Goal: Information Seeking & Learning: Learn about a topic

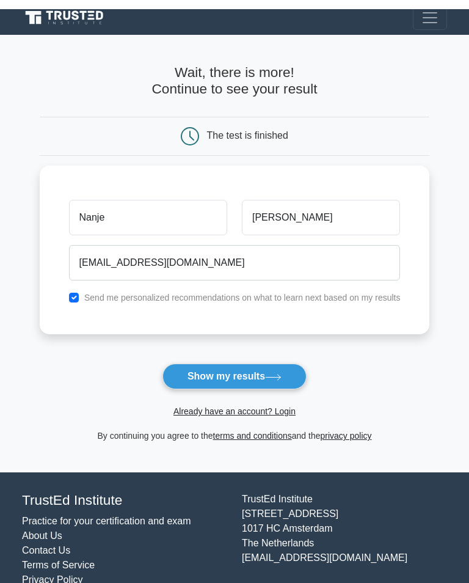
scroll to position [10, 0]
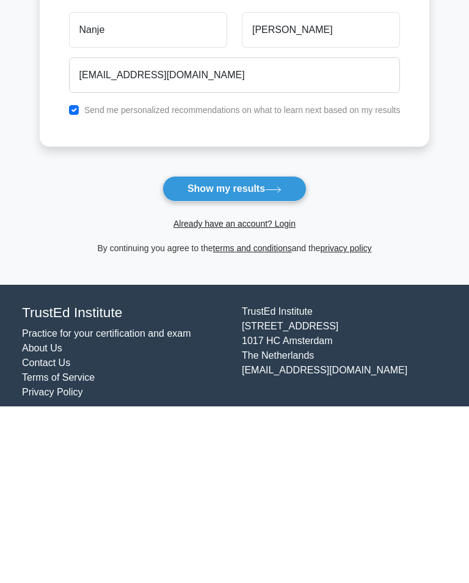
type input "[EMAIL_ADDRESS][DOMAIN_NAME]"
click at [247, 352] on button "Show my results" at bounding box center [234, 365] width 144 height 26
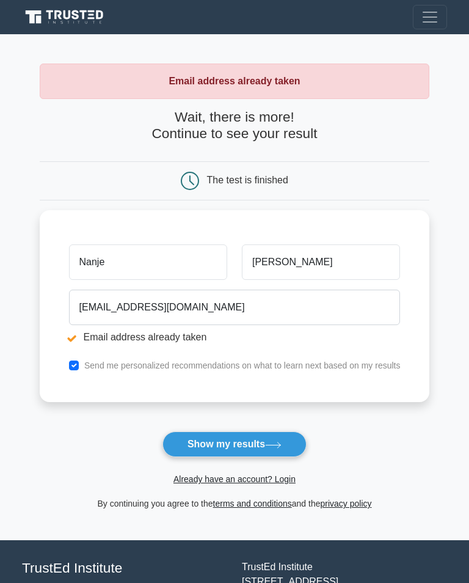
click at [271, 439] on button "Show my results" at bounding box center [234, 444] width 144 height 26
click at [269, 498] on link "terms and conditions" at bounding box center [252, 503] width 79 height 10
click at [188, 173] on icon at bounding box center [189, 180] width 17 height 17
click at [242, 471] on div "Already have an account? Login" at bounding box center [235, 471] width 390 height 29
click at [221, 474] on link "Already have an account? Login" at bounding box center [234, 479] width 122 height 10
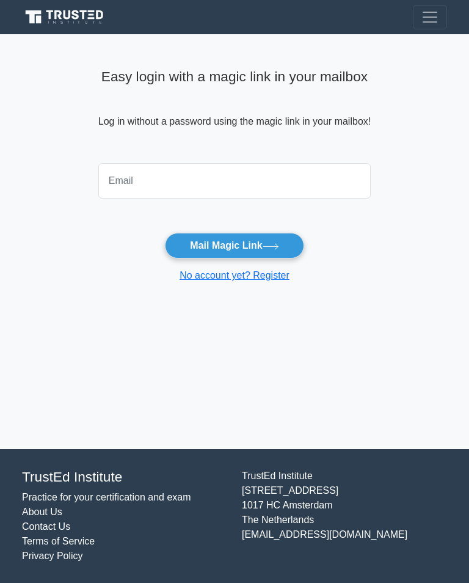
click at [111, 179] on input "email" at bounding box center [234, 180] width 272 height 35
type input "[EMAIL_ADDRESS][DOMAIN_NAME]"
click at [289, 241] on button "Mail Magic Link" at bounding box center [234, 246] width 139 height 26
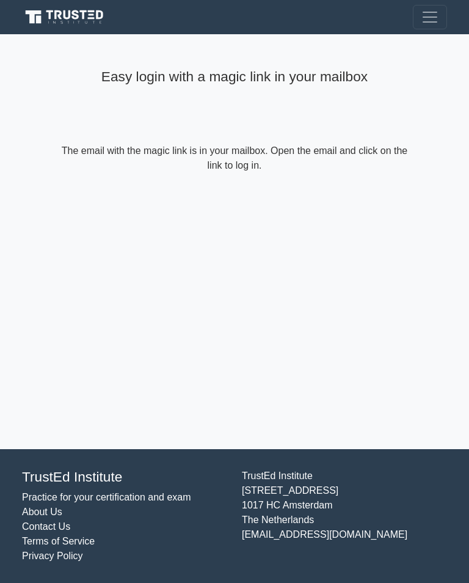
click at [426, 18] on span "Toggle navigation" at bounding box center [430, 17] width 18 height 18
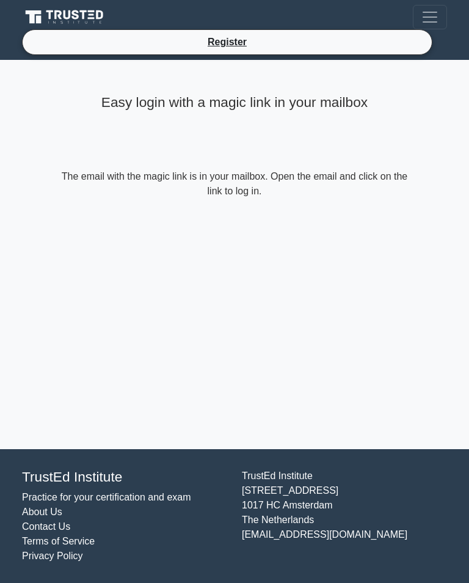
click at [233, 42] on link "Register" at bounding box center [227, 41] width 54 height 15
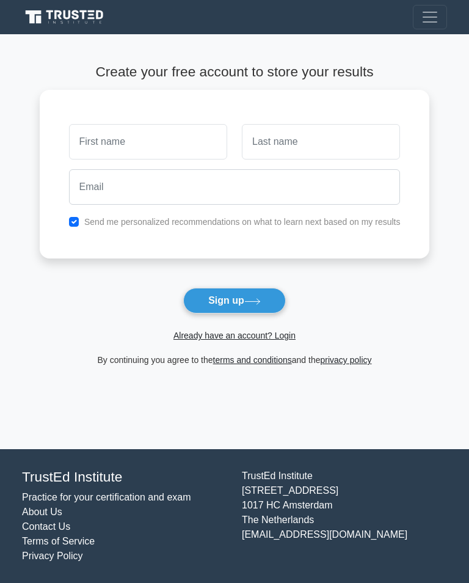
click at [74, 140] on input "text" at bounding box center [148, 141] width 158 height 35
type input "Nanje"
click at [271, 140] on input "text" at bounding box center [321, 141] width 158 height 35
type input "Henry"
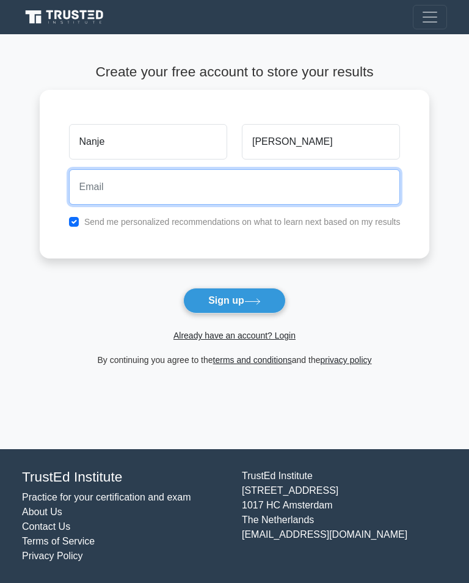
click at [95, 179] on input "email" at bounding box center [235, 186] width 332 height 35
type input "nanjeandemeranceworld@gmail.com"
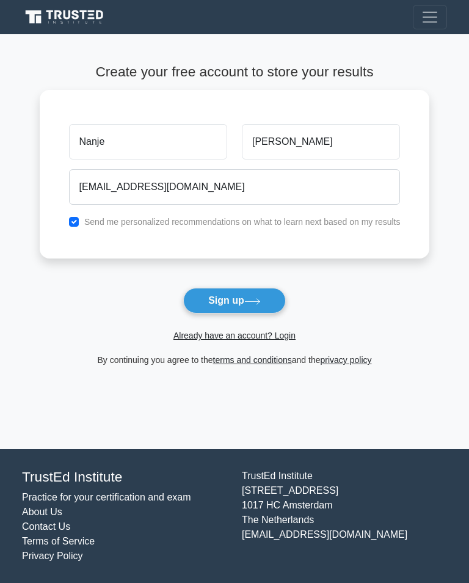
click at [250, 298] on icon at bounding box center [252, 301] width 16 height 7
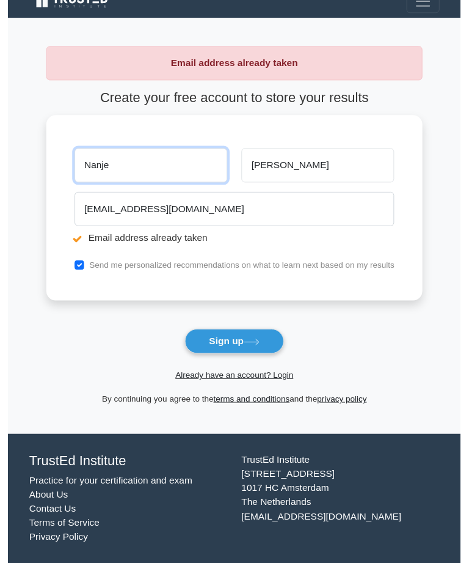
scroll to position [39, 0]
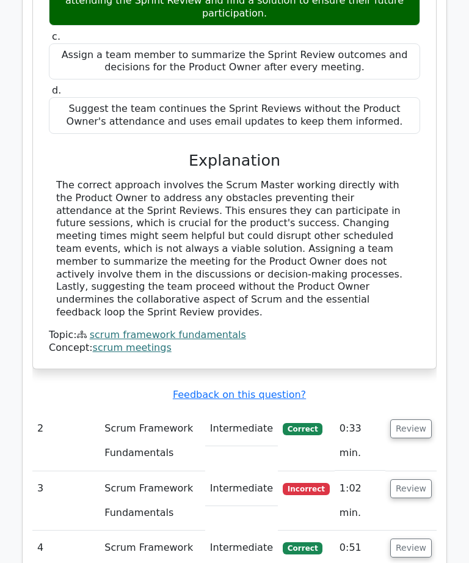
scroll to position [1212, 0]
click at [414, 419] on button "Review" at bounding box center [411, 428] width 42 height 19
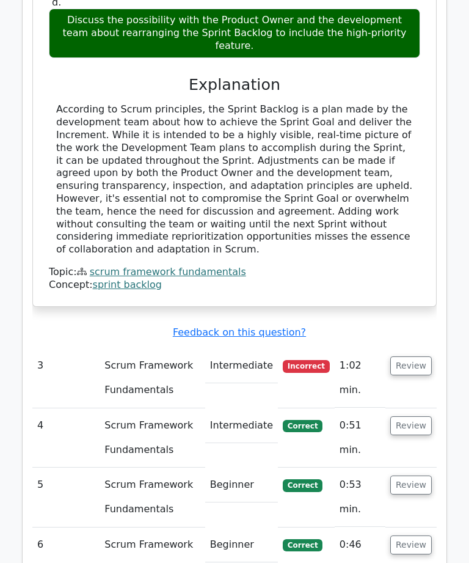
scroll to position [1947, 0]
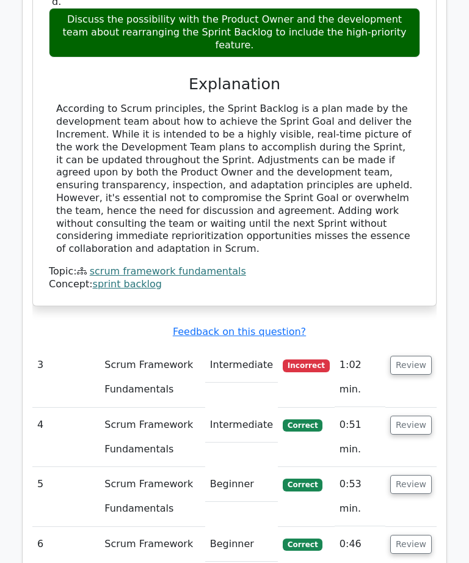
click at [423, 356] on button "Review" at bounding box center [411, 365] width 42 height 19
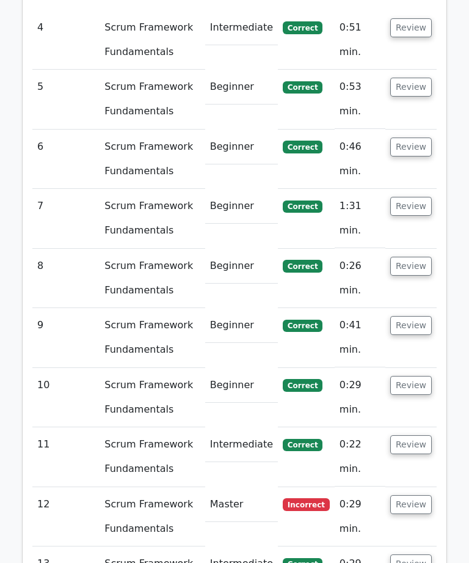
scroll to position [2945, 0]
click at [415, 495] on button "Review" at bounding box center [411, 504] width 42 height 19
click at [409, 495] on button "Review" at bounding box center [411, 504] width 42 height 19
click at [416, 495] on button "Review" at bounding box center [411, 504] width 42 height 19
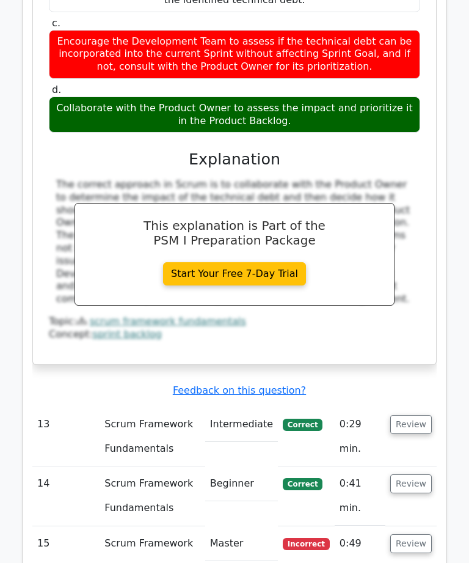
scroll to position [3673, 0]
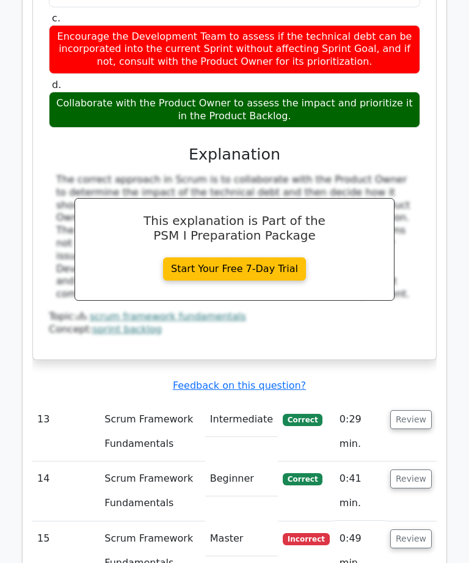
click at [311, 533] on span "Incorrect" at bounding box center [306, 539] width 47 height 12
click at [412, 529] on button "Review" at bounding box center [411, 538] width 42 height 19
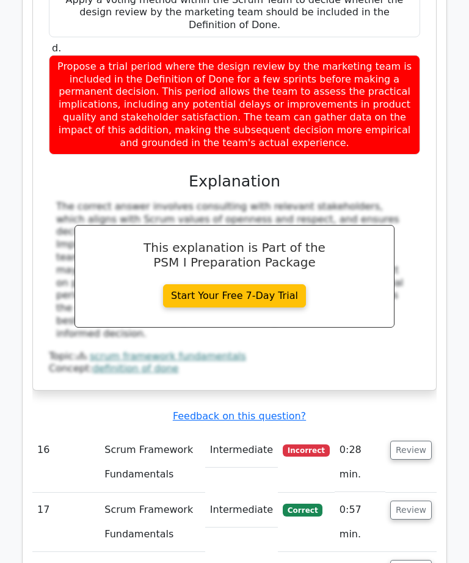
scroll to position [4515, 0]
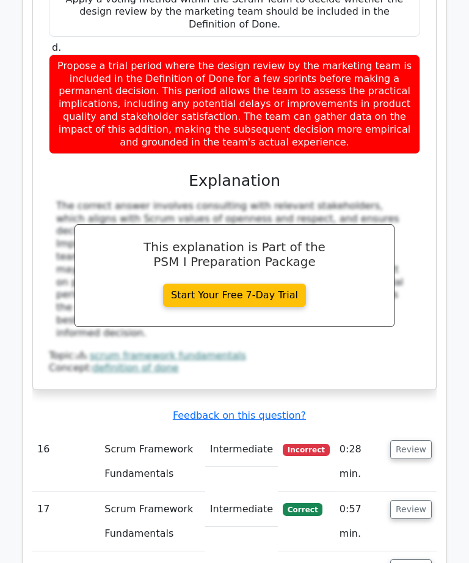
click at [414, 440] on button "Review" at bounding box center [411, 449] width 42 height 19
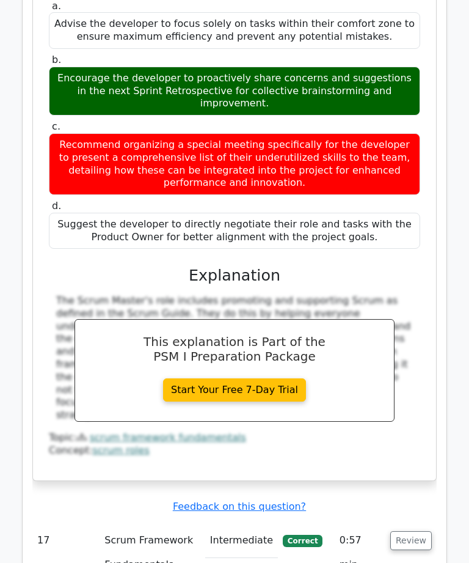
scroll to position [5094, 0]
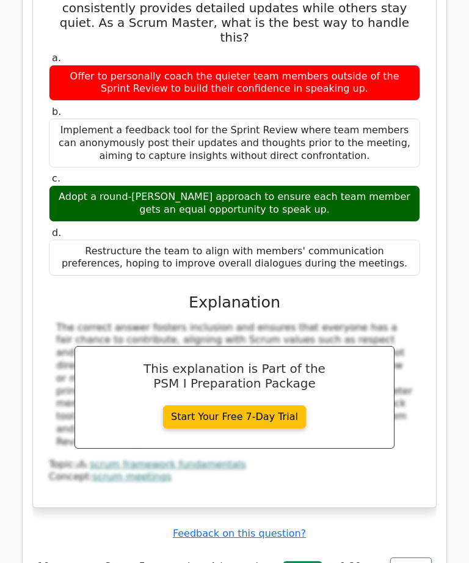
scroll to position [5770, 0]
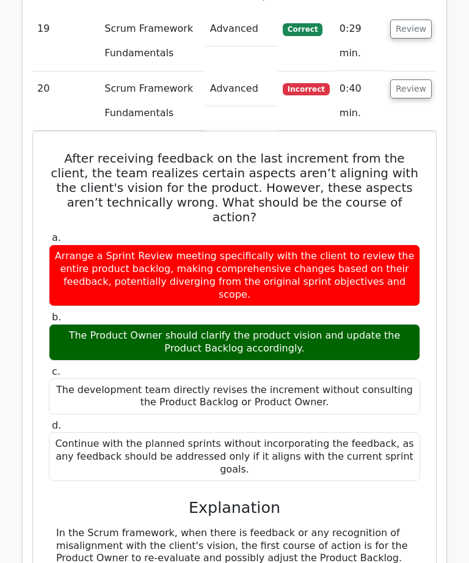
scroll to position [6329, 0]
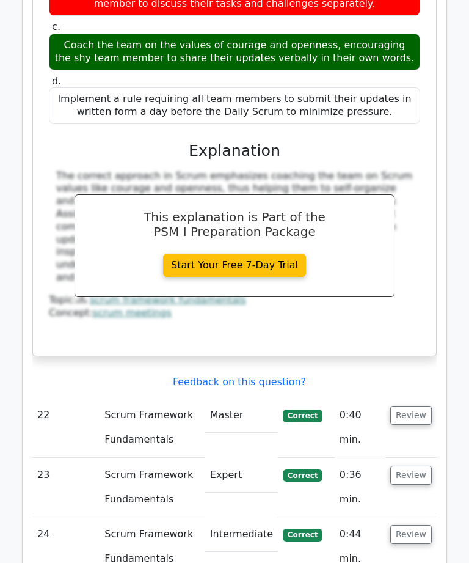
scroll to position [7285, 0]
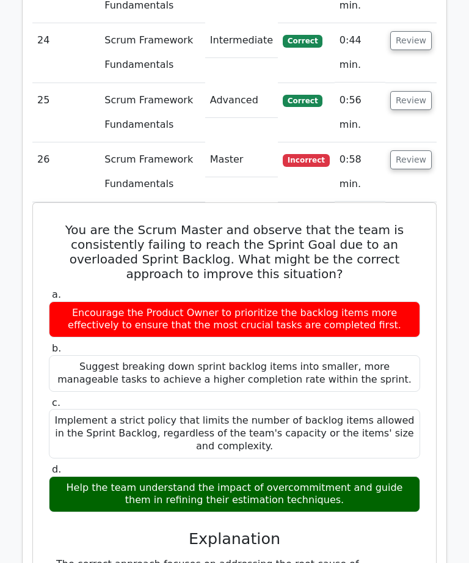
scroll to position [7778, 0]
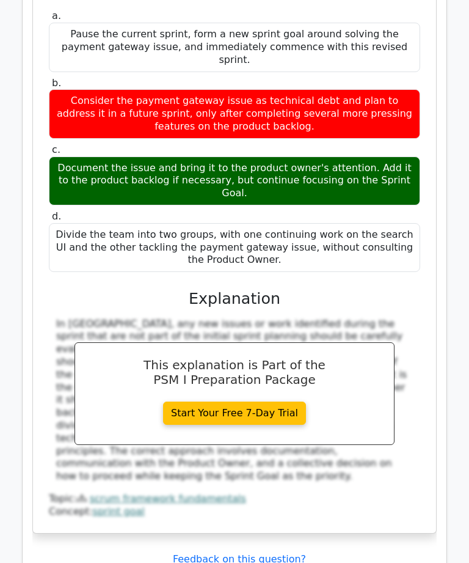
scroll to position [8740, 0]
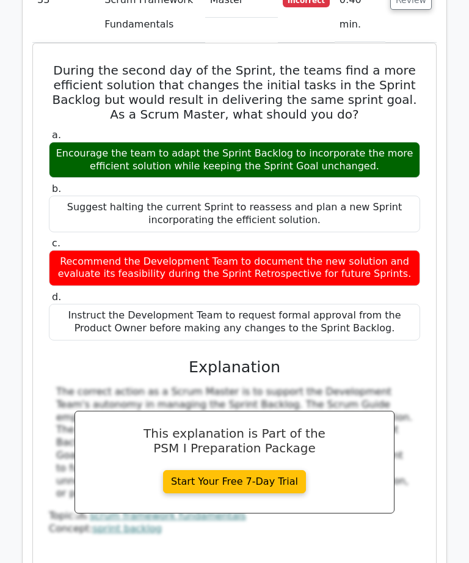
scroll to position [9567, 0]
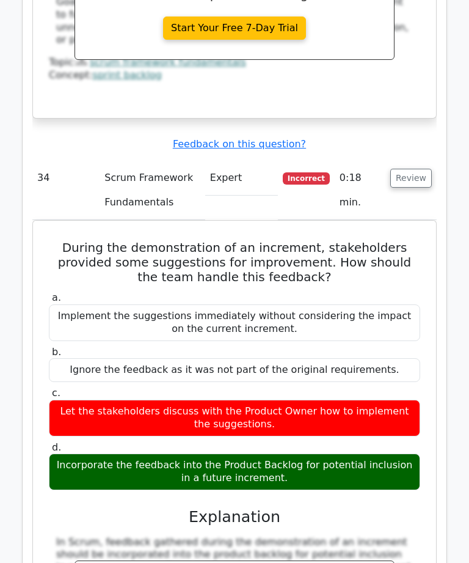
scroll to position [10022, 0]
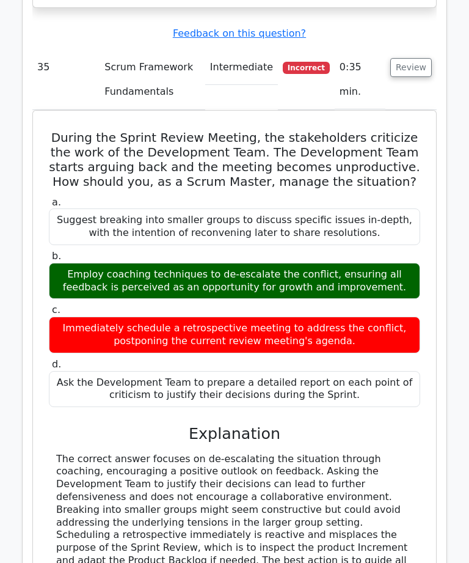
scroll to position [10777, 0]
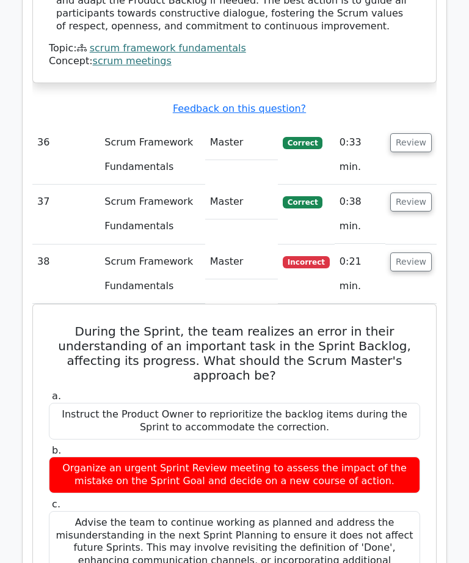
scroll to position [11338, 0]
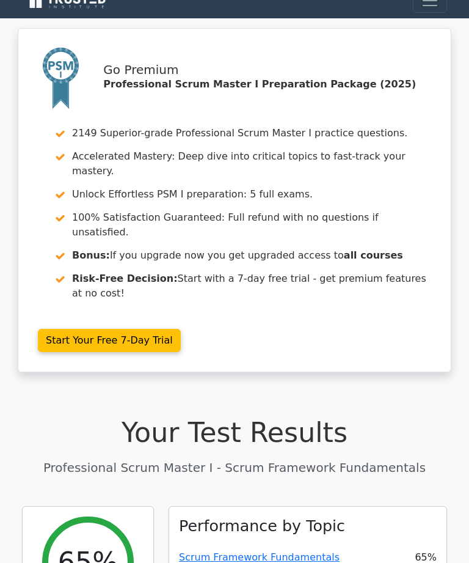
scroll to position [0, 0]
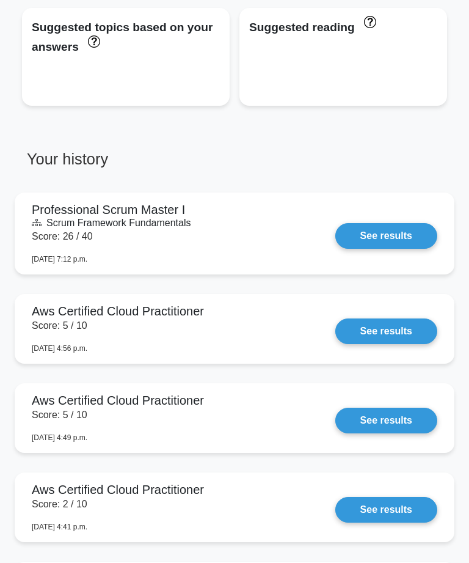
scroll to position [792, 0]
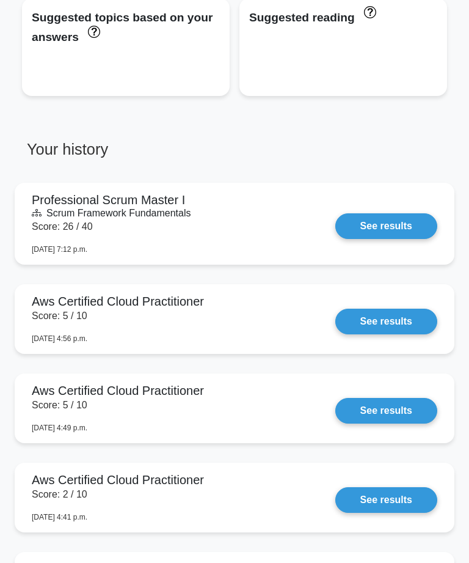
click at [389, 334] on link "See results" at bounding box center [386, 321] width 102 height 26
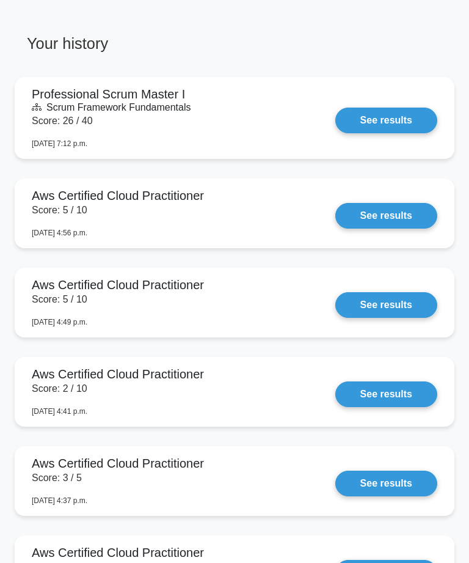
scroll to position [898, 0]
click at [401, 318] on link "See results" at bounding box center [386, 305] width 102 height 26
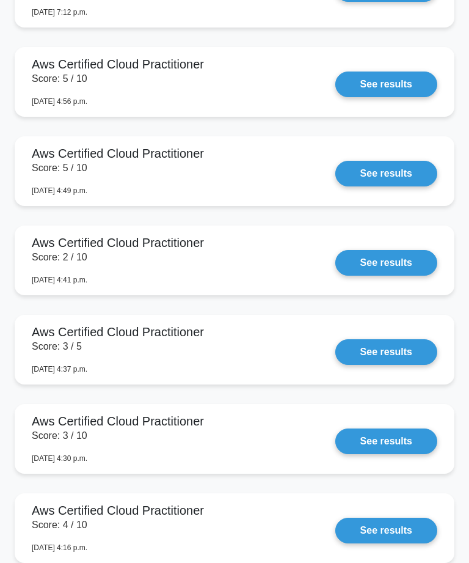
scroll to position [1029, 0]
click at [394, 275] on link "See results" at bounding box center [386, 263] width 102 height 26
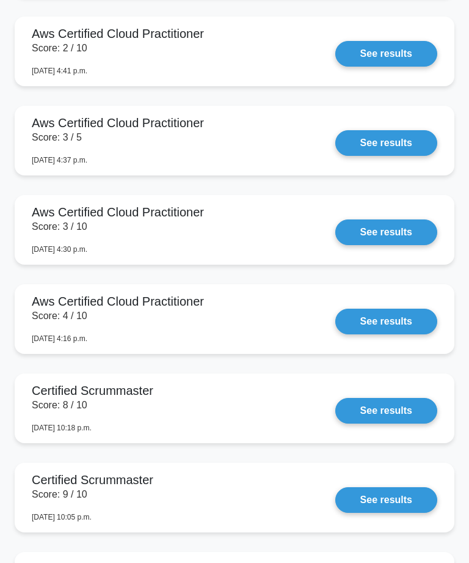
scroll to position [1243, 0]
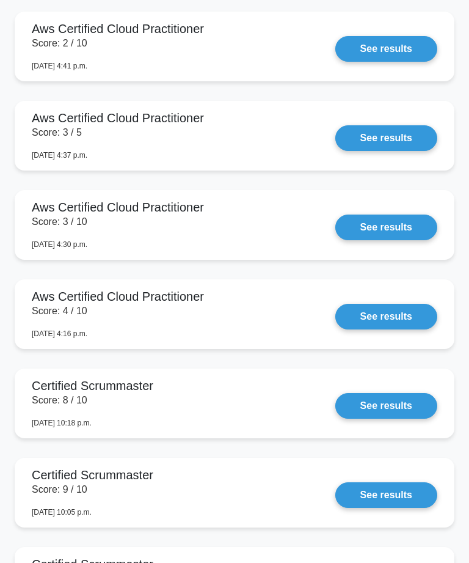
click at [388, 418] on link "See results" at bounding box center [386, 406] width 102 height 26
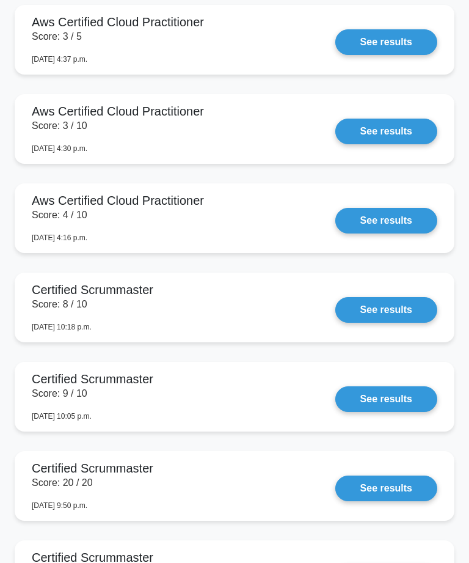
scroll to position [1339, 0]
click at [381, 412] on link "See results" at bounding box center [386, 399] width 102 height 26
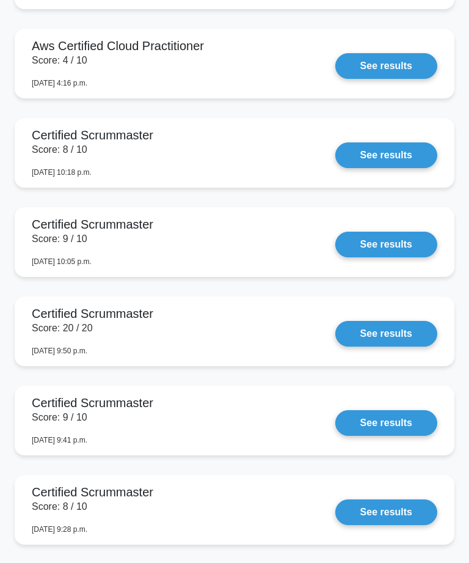
scroll to position [1493, 0]
click at [385, 346] on link "See results" at bounding box center [386, 334] width 102 height 26
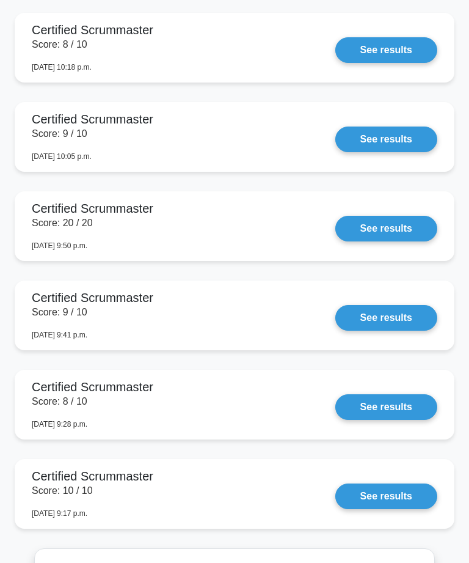
scroll to position [1599, 0]
click at [384, 330] on link "See results" at bounding box center [386, 318] width 102 height 26
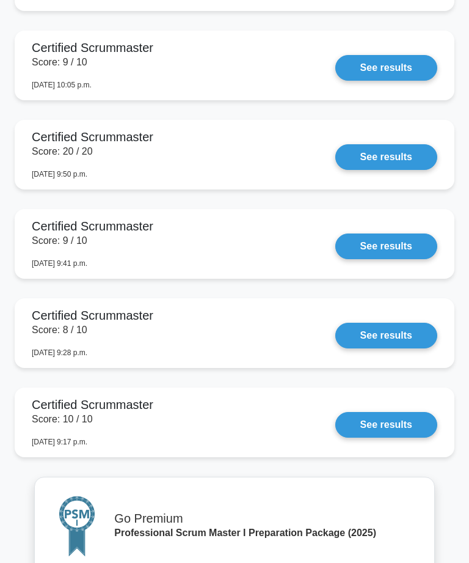
scroll to position [1671, 0]
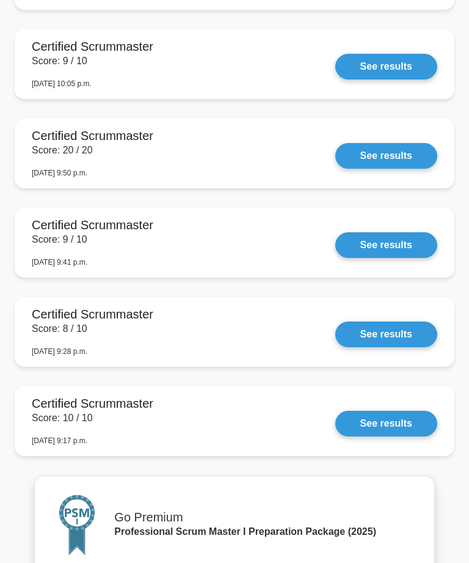
click at [385, 347] on link "See results" at bounding box center [386, 334] width 102 height 26
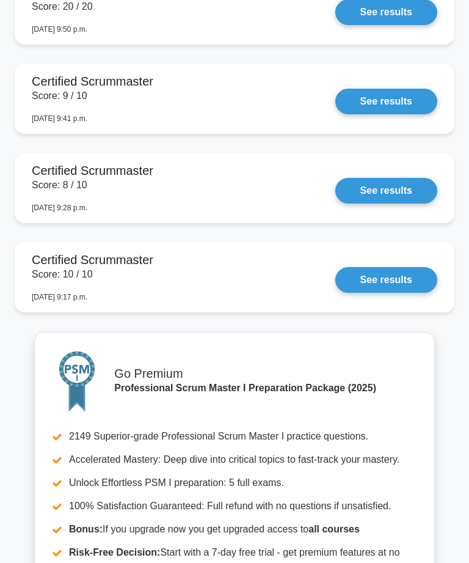
scroll to position [1809, 0]
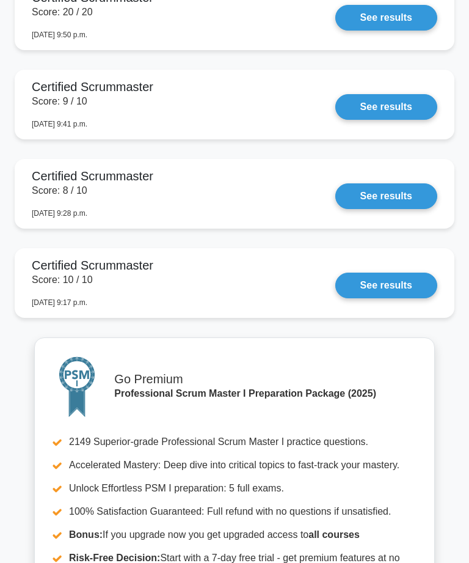
click at [392, 298] on link "See results" at bounding box center [386, 285] width 102 height 26
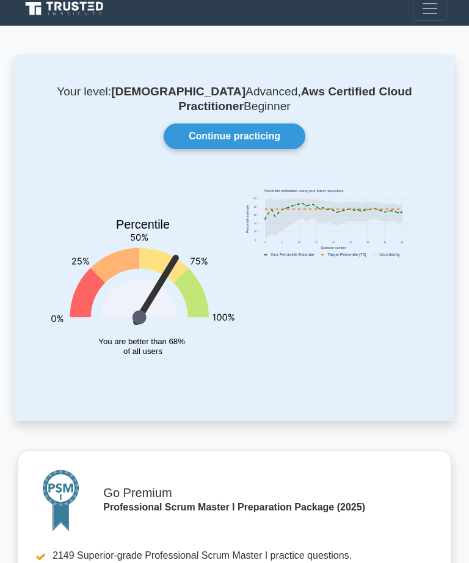
scroll to position [0, 0]
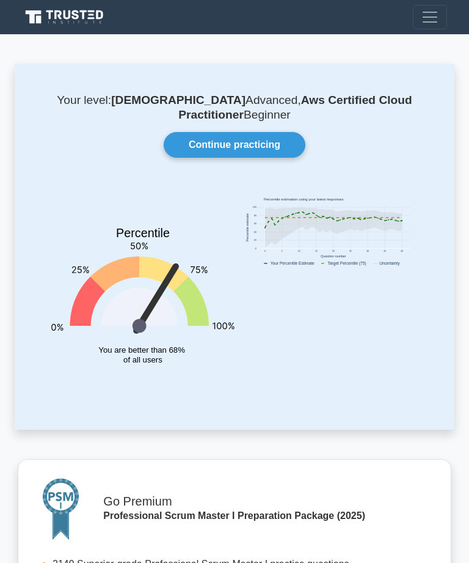
click at [249, 142] on link "Continue practicing" at bounding box center [235, 145] width 142 height 26
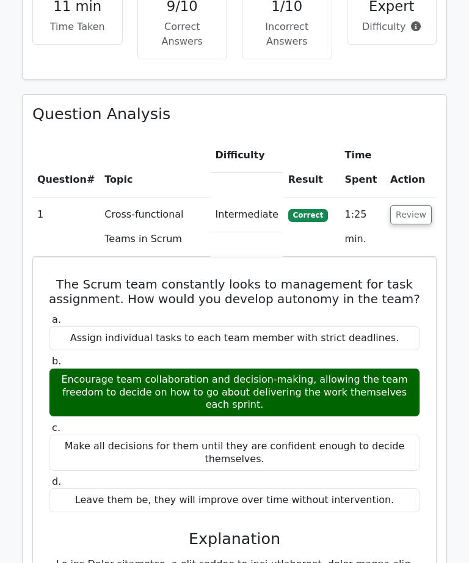
scroll to position [951, 0]
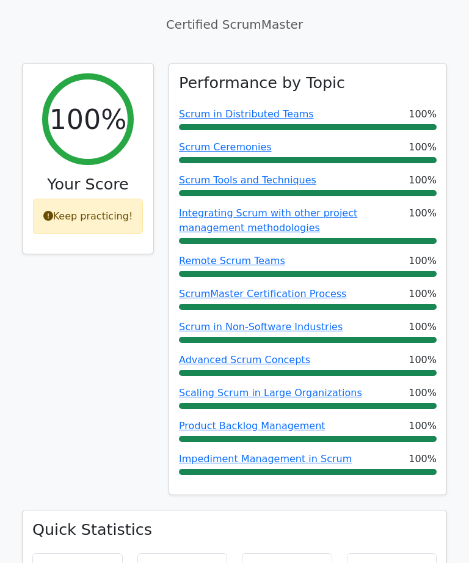
scroll to position [412, 0]
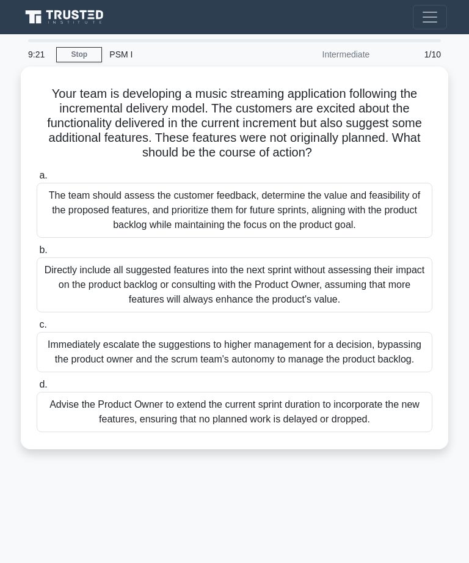
click at [296, 203] on div "The team should assess the customer feedback, determine the value and feasibili…" at bounding box center [235, 210] width 396 height 55
click at [37, 180] on input "a. The team should assess the customer feedback, determine the value and feasib…" at bounding box center [37, 176] width 0 height 8
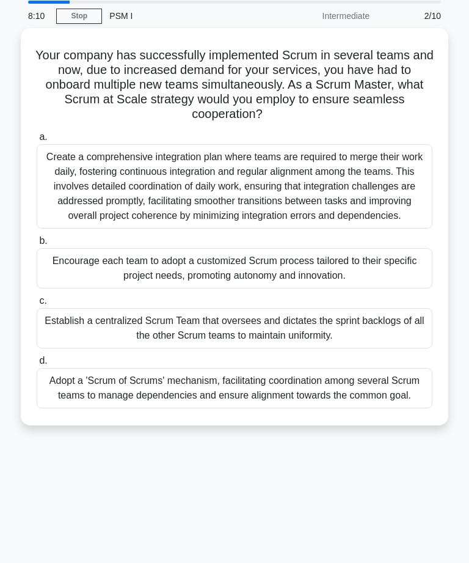
scroll to position [53, 0]
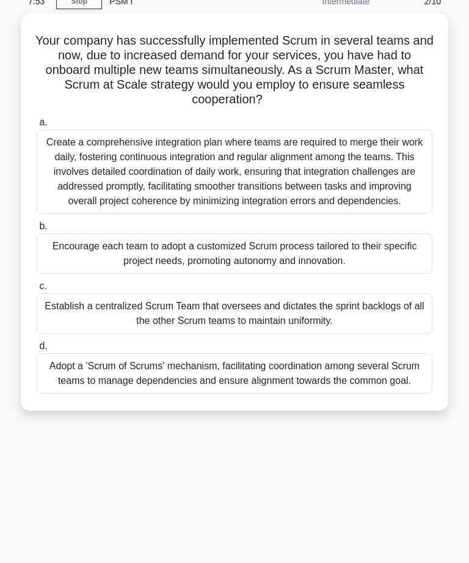
click at [338, 393] on div "Adopt a 'Scrum of Scrums' mechanism, facilitating coordination among several Sc…" at bounding box center [235, 373] width 396 height 40
click at [37, 350] on input "d. Adopt a 'Scrum of Scrums' mechanism, facilitating coordination among several…" at bounding box center [37, 346] width 0 height 8
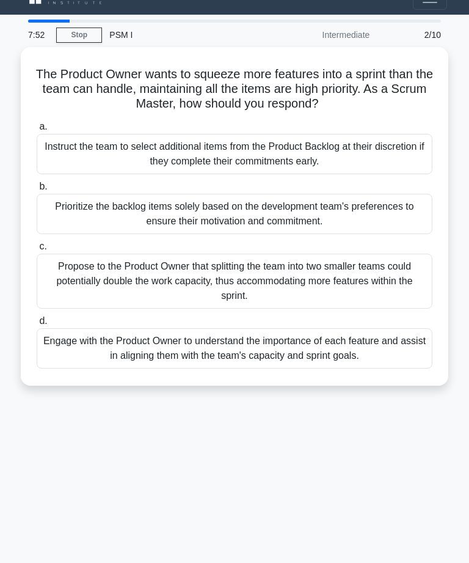
scroll to position [0, 0]
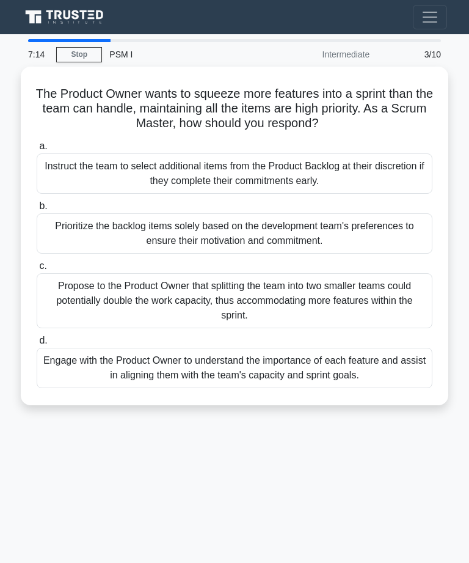
click at [282, 359] on div "Engage with the Product Owner to understand the importance of each feature and …" at bounding box center [235, 368] width 396 height 40
click at [37, 345] on input "d. Engage with the Product Owner to understand the importance of each feature a…" at bounding box center [37, 341] width 0 height 8
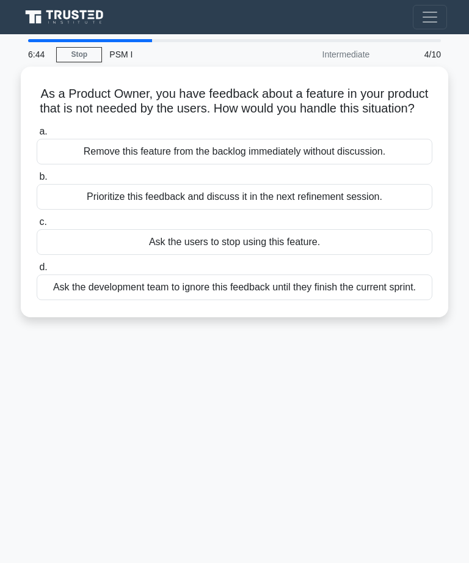
click at [360, 210] on div "Prioritize this feedback and discuss it in the next refinement session." at bounding box center [235, 197] width 396 height 26
click at [37, 181] on input "b. Prioritize this feedback and discuss it in the next refinement session." at bounding box center [37, 177] width 0 height 8
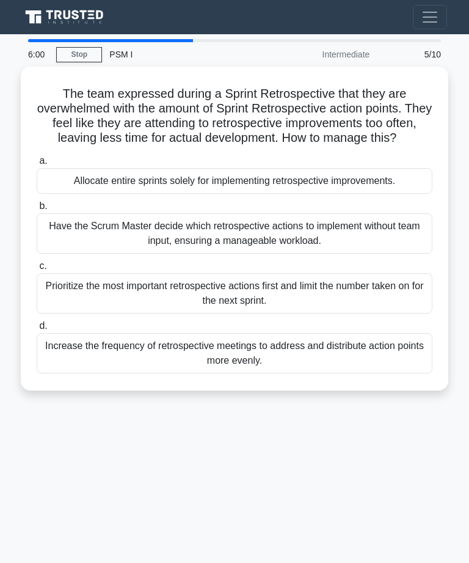
click at [307, 365] on div "Increase the frequency of retrospective meetings to address and distribute acti…" at bounding box center [235, 353] width 396 height 40
click at [37, 330] on input "d. Increase the frequency of retrospective meetings to address and distribute a…" at bounding box center [37, 326] width 0 height 8
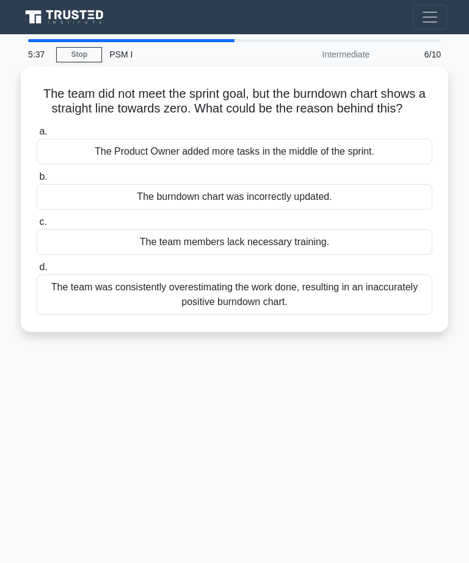
click at [318, 309] on div "The team was consistently overestimating the work done, resulting in an inaccur…" at bounding box center [235, 294] width 396 height 40
click at [37, 271] on input "d. The team was consistently overestimating the work done, resulting in an inac…" at bounding box center [37, 267] width 0 height 8
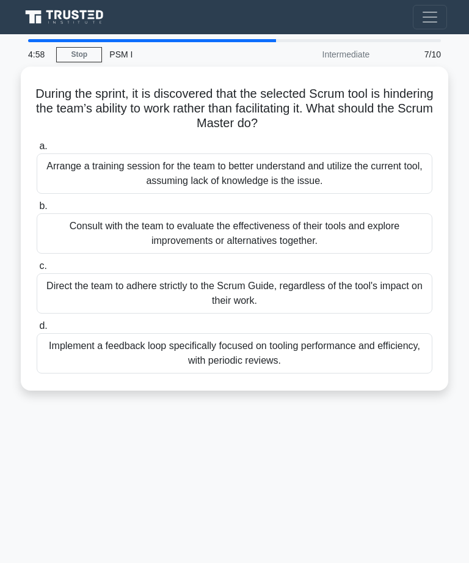
click at [274, 230] on div "Consult with the team to evaluate the effectiveness of their tools and explore …" at bounding box center [235, 233] width 396 height 40
click at [37, 210] on input "b. Consult with the team to evaluate the effectiveness of their tools and explo…" at bounding box center [37, 206] width 0 height 8
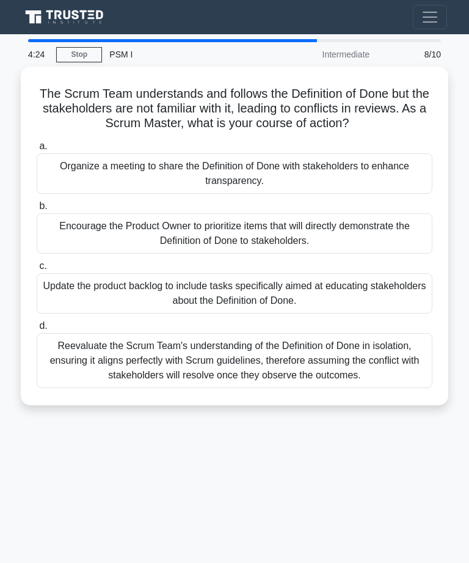
click at [270, 288] on div "Update the product backlog to include tasks specifically aimed at educating sta…" at bounding box center [235, 293] width 396 height 40
click at [37, 270] on input "c. Update the product backlog to include tasks specifically aimed at educating …" at bounding box center [37, 266] width 0 height 8
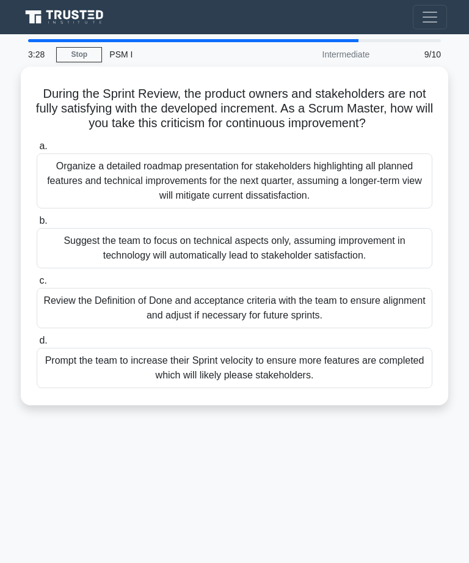
click at [307, 190] on div "Organize a detailed roadmap presentation for stakeholders highlighting all plan…" at bounding box center [235, 180] width 396 height 55
click at [37, 150] on input "a. Organize a detailed roadmap presentation for stakeholders highlighting all p…" at bounding box center [37, 146] width 0 height 8
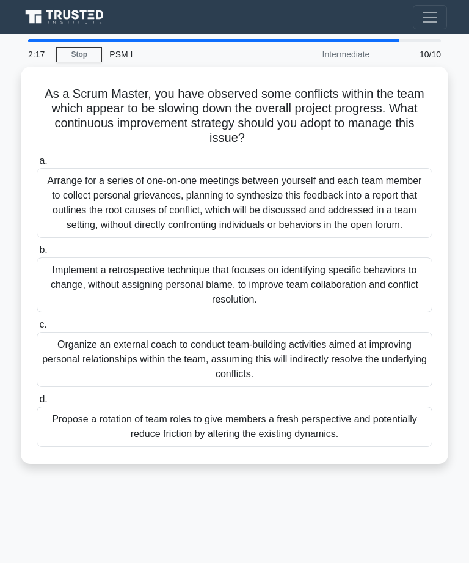
click at [376, 209] on div "Arrange for a series of one-on-one meetings between yourself and each team memb…" at bounding box center [235, 203] width 396 height 70
click at [37, 165] on input "a. Arrange for a series of one-on-one meetings between yourself and each team m…" at bounding box center [37, 161] width 0 height 8
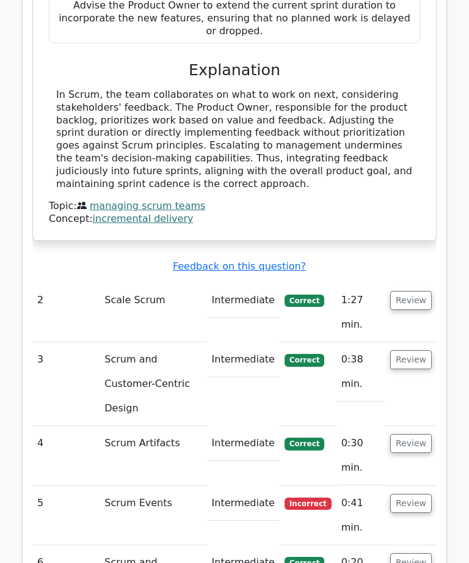
scroll to position [1586, 0]
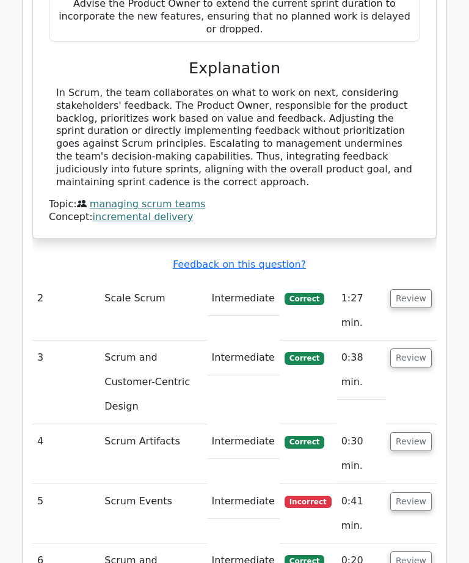
click at [409, 492] on button "Review" at bounding box center [411, 501] width 42 height 19
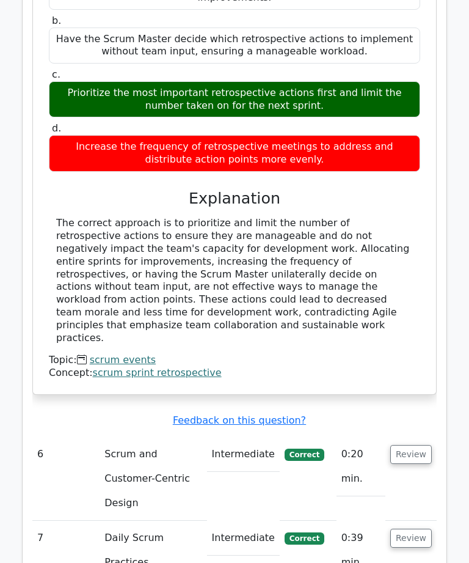
scroll to position [2270, 0]
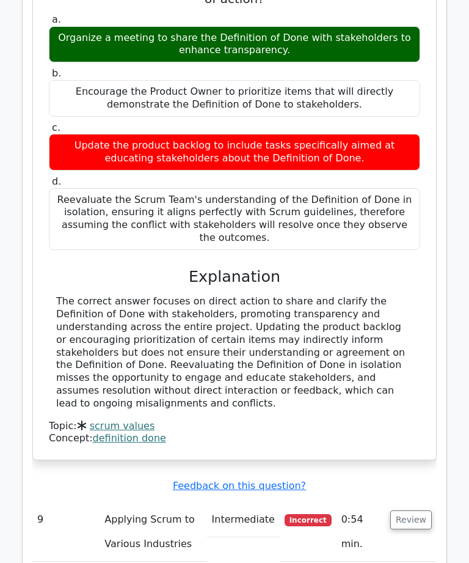
scroll to position [2982, 0]
click at [328, 514] on span "Incorrect" at bounding box center [308, 520] width 47 height 12
click at [412, 510] on button "Review" at bounding box center [411, 519] width 42 height 19
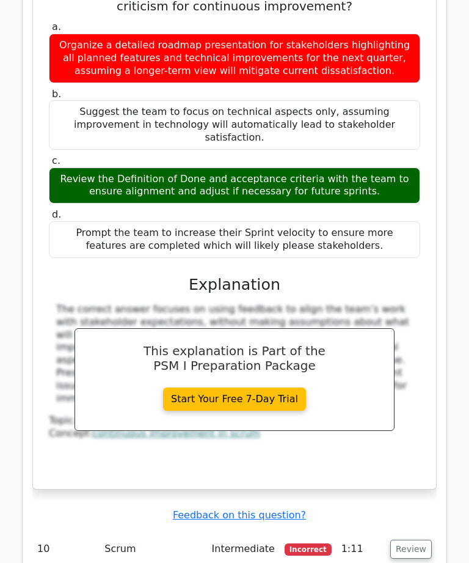
scroll to position [3609, 0]
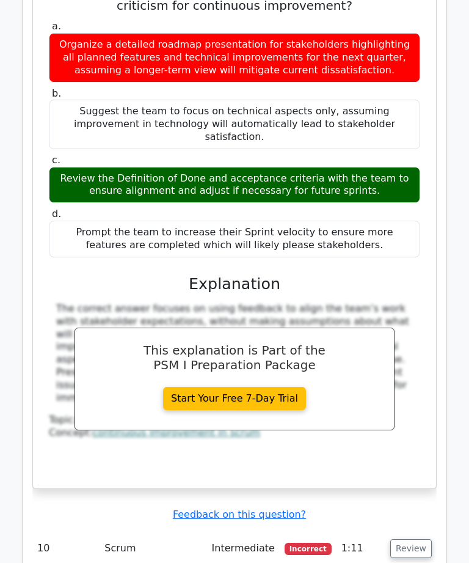
click at [412, 539] on button "Review" at bounding box center [411, 548] width 42 height 19
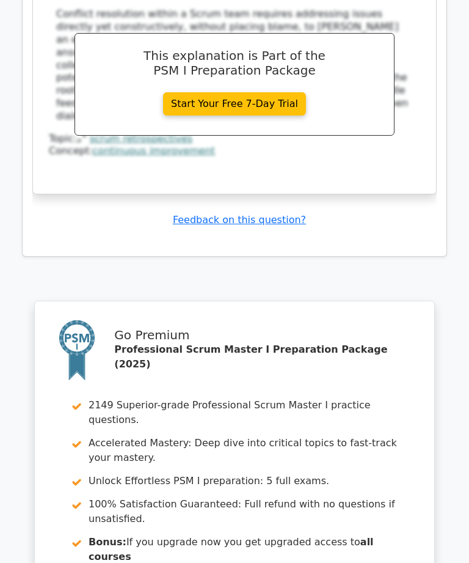
scroll to position [4603, 0]
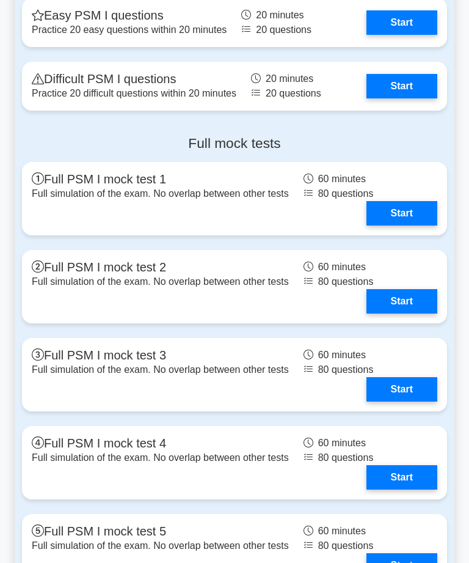
scroll to position [3306, 0]
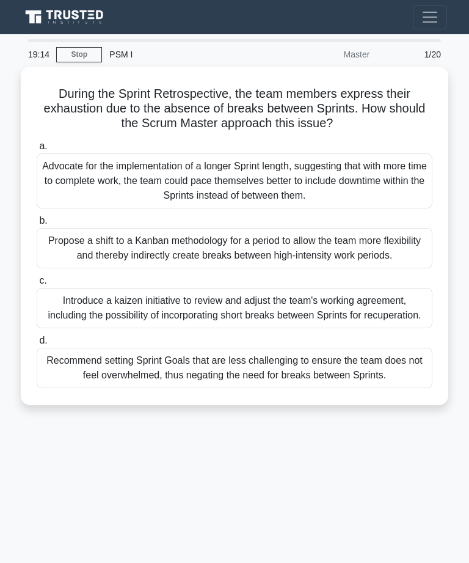
click at [332, 388] on div "Recommend setting Sprint Goals that are less challenging to ensure the team doe…" at bounding box center [235, 368] width 396 height 40
click at [37, 345] on input "d. Recommend setting Sprint Goals that are less challenging to ensure the team …" at bounding box center [37, 341] width 0 height 8
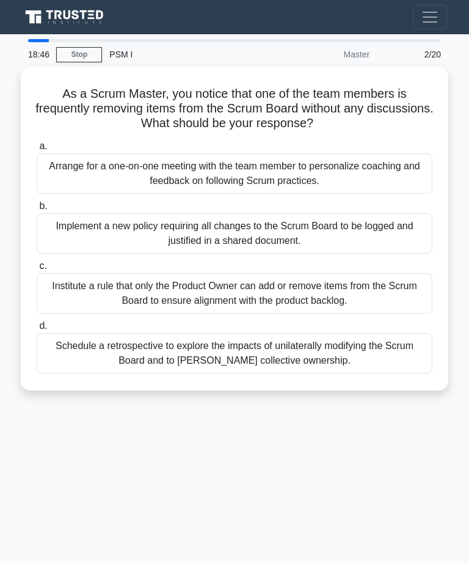
click at [305, 164] on div "Arrange for a one-on-one meeting with the team member to personalize coaching a…" at bounding box center [235, 173] width 396 height 40
click at [37, 150] on input "a. Arrange for a one-on-one meeting with the team member to personalize coachin…" at bounding box center [37, 146] width 0 height 8
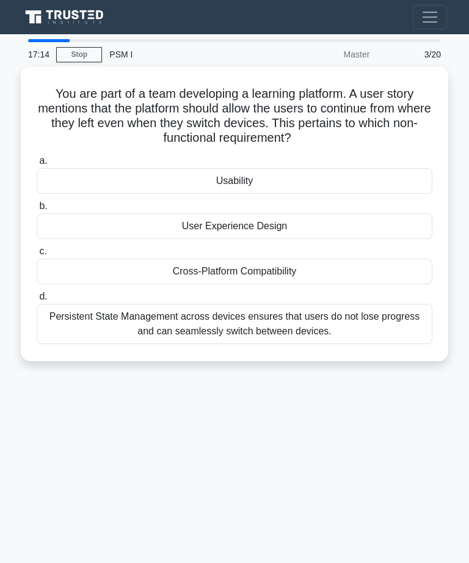
click at [321, 319] on div "Persistent State Management across devices ensures that users do not lose progr…" at bounding box center [235, 324] width 396 height 40
click at [37, 301] on input "d. Persistent State Management across devices ensures that users do not lose pr…" at bounding box center [37, 297] width 0 height 8
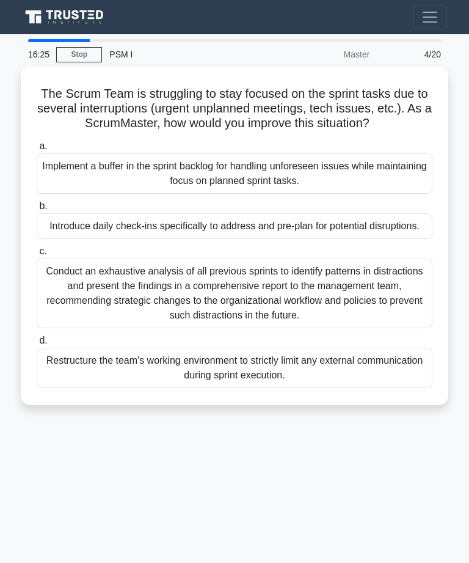
click at [324, 317] on div "Conduct an exhaustive analysis of all previous sprints to identify patterns in …" at bounding box center [235, 293] width 396 height 70
click at [37, 255] on input "c. Conduct an exhaustive analysis of all previous sprints to identify patterns …" at bounding box center [37, 251] width 0 height 8
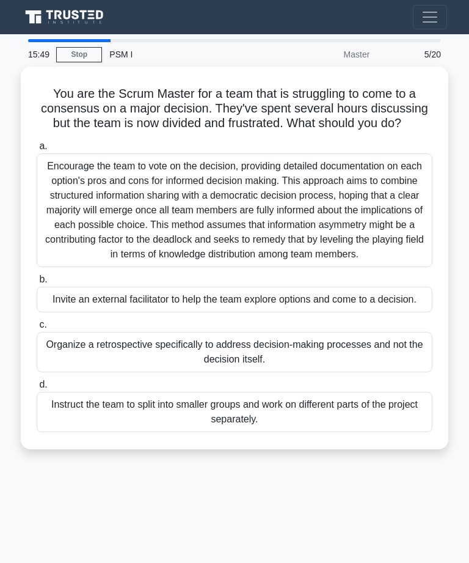
click at [283, 372] on div "Organize a retrospective specifically to address decision-making processes and …" at bounding box center [235, 352] width 396 height 40
click at [37, 329] on input "c. Organize a retrospective specifically to address decision-making processes a…" at bounding box center [37, 325] width 0 height 8
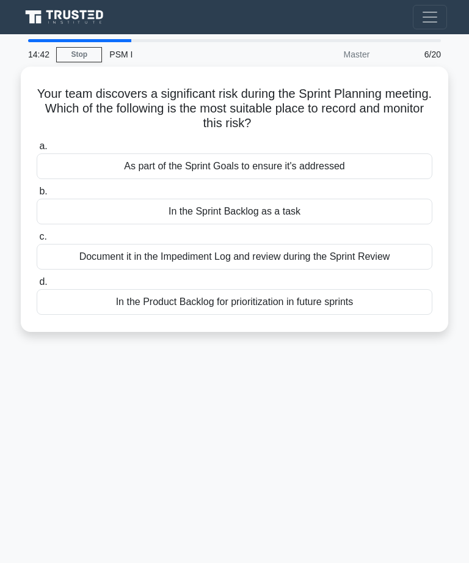
click at [308, 258] on div "Document it in the Impediment Log and review during the Sprint Review" at bounding box center [235, 257] width 396 height 26
click at [37, 241] on input "c. Document it in the Impediment Log and review during the Sprint Review" at bounding box center [37, 237] width 0 height 8
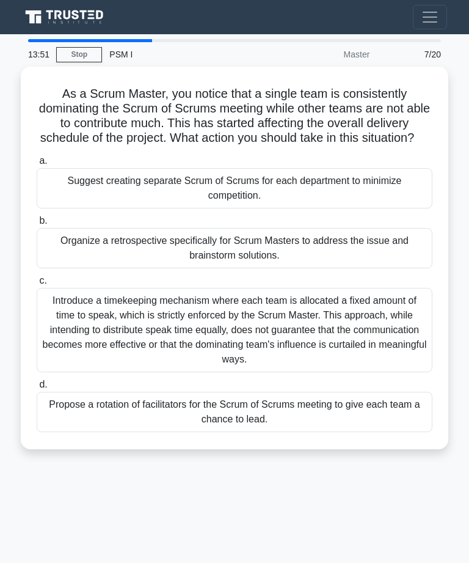
click at [295, 427] on div "Propose a rotation of facilitators for the Scrum of Scrums meeting to give each…" at bounding box center [235, 412] width 396 height 40
click at [37, 388] on input "d. Propose a rotation of facilitators for the Scrum of Scrums meeting to give e…" at bounding box center [37, 385] width 0 height 8
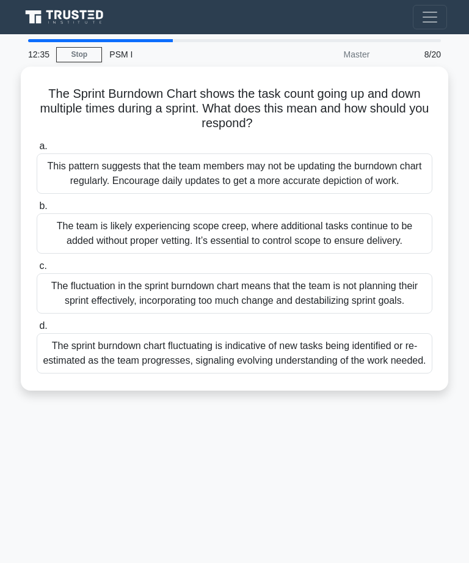
click at [184, 175] on div "This pattern suggests that the team members may not be updating the burndown ch…" at bounding box center [235, 173] width 396 height 40
click at [37, 150] on input "a. This pattern suggests that the team members may not be updating the burndown…" at bounding box center [37, 146] width 0 height 8
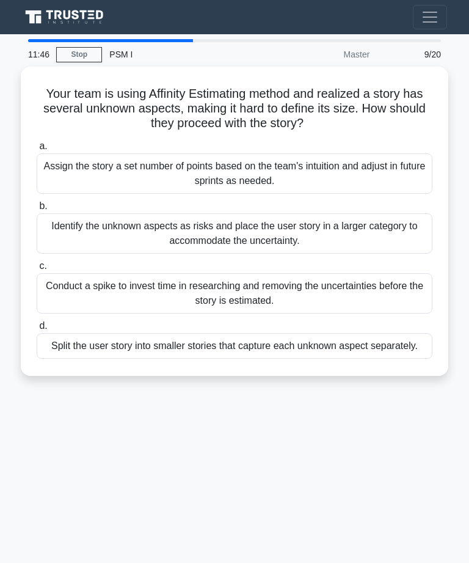
click at [360, 357] on div "Split the user story into smaller stories that capture each unknown aspect sepa…" at bounding box center [235, 346] width 396 height 26
click at [37, 330] on input "d. Split the user story into smaller stories that capture each unknown aspect s…" at bounding box center [37, 326] width 0 height 8
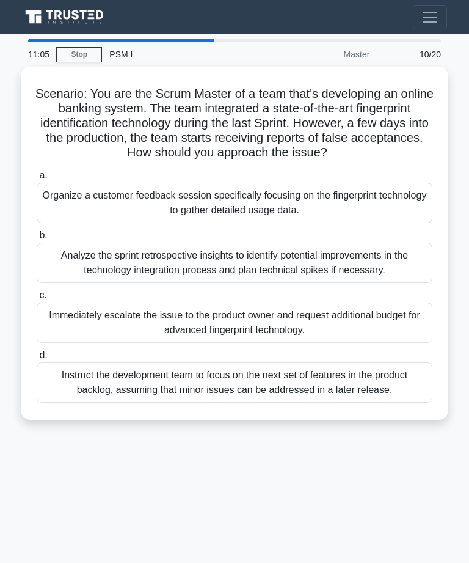
click at [102, 207] on div "Organize a customer feedback session specifically focusing on the fingerprint t…" at bounding box center [235, 203] width 396 height 40
click at [37, 180] on input "a. Organize a customer feedback session specifically focusing on the fingerprin…" at bounding box center [37, 176] width 0 height 8
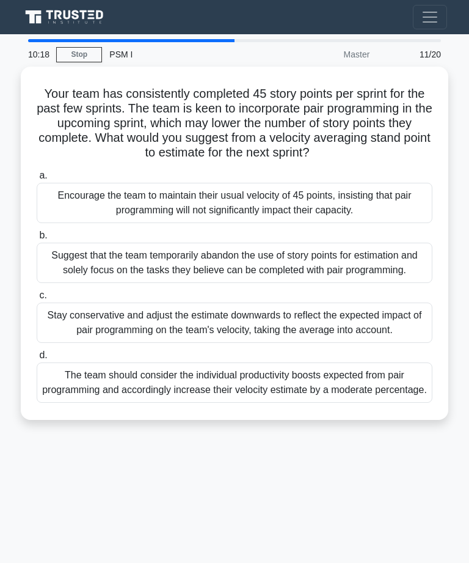
click at [158, 221] on div "Encourage the team to maintain their usual velocity of 45 points, insisting tha…" at bounding box center [235, 203] width 396 height 40
click at [37, 180] on input "a. Encourage the team to maintain their usual velocity of 45 points, insisting …" at bounding box center [37, 176] width 0 height 8
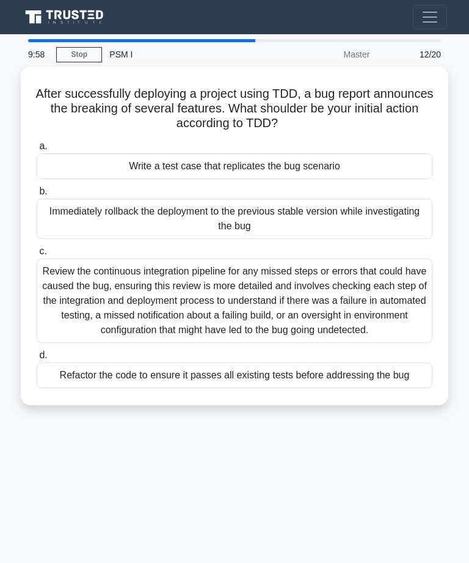
click at [366, 298] on div "Review the continuous integration pipeline for any missed steps or errors that …" at bounding box center [235, 300] width 396 height 84
click at [37, 255] on input "c. Review the continuous integration pipeline for any missed steps or errors th…" at bounding box center [37, 251] width 0 height 8
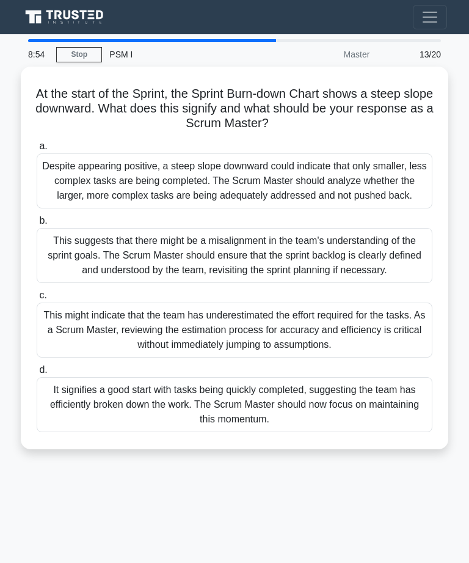
click at [322, 353] on div "This might indicate that the team has underestimated the effort required for th…" at bounding box center [235, 329] width 396 height 55
click at [37, 299] on input "c. This might indicate that the team has underestimated the effort required for…" at bounding box center [37, 295] width 0 height 8
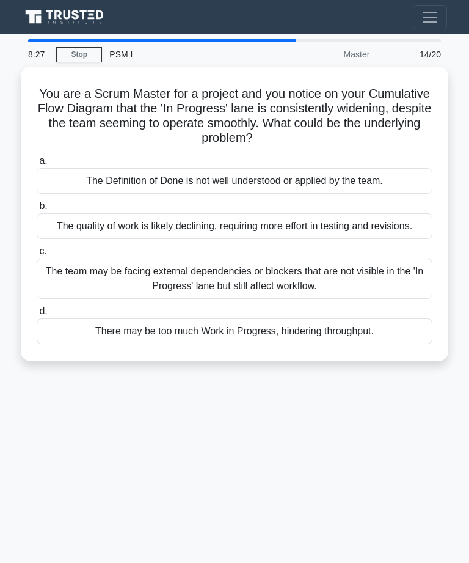
click at [364, 188] on div "The Definition of Done is not well understood or applied by the team." at bounding box center [235, 181] width 396 height 26
click at [37, 165] on input "a. The Definition of Done is not well understood or applied by the team." at bounding box center [37, 161] width 0 height 8
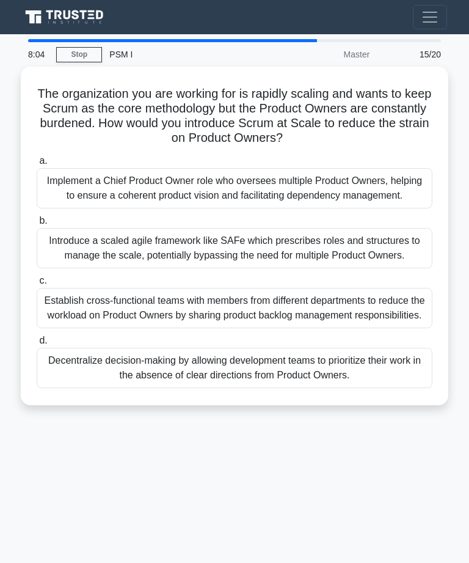
click at [316, 260] on div "Introduce a scaled agile framework like SAFe which prescribes roles and structu…" at bounding box center [235, 248] width 396 height 40
click at [37, 225] on input "b. Introduce a scaled agile framework like SAFe which prescribes roles and stru…" at bounding box center [37, 221] width 0 height 8
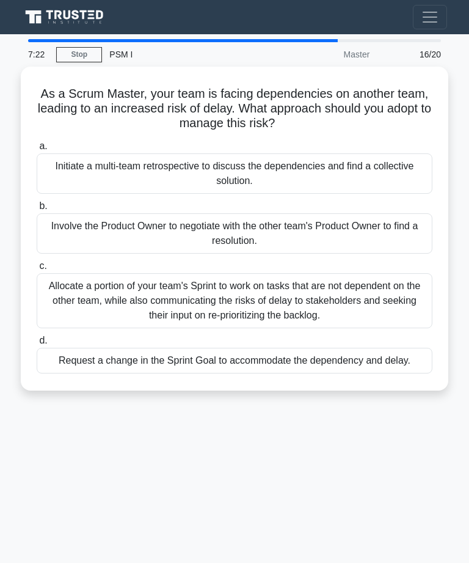
click at [339, 234] on div "Involve the Product Owner to negotiate with the other team's Product Owner to f…" at bounding box center [235, 233] width 396 height 40
click at [37, 210] on input "b. Involve the Product Owner to negotiate with the other team's Product Owner t…" at bounding box center [37, 206] width 0 height 8
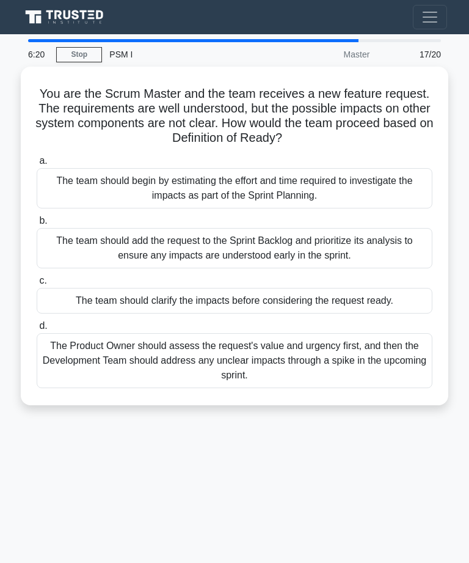
click at [392, 292] on div "The team should clarify the impacts before considering the request ready." at bounding box center [235, 301] width 396 height 26
click at [37, 285] on input "c. The team should clarify the impacts before considering the request ready." at bounding box center [37, 281] width 0 height 8
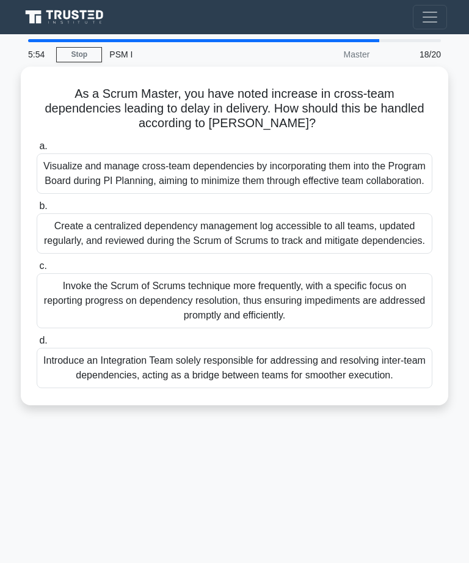
click at [336, 384] on div "Introduce an Integration Team solely responsible for addressing and resolving i…" at bounding box center [235, 368] width 396 height 40
click at [37, 345] on input "d. Introduce an Integration Team solely responsible for addressing and resolvin…" at bounding box center [37, 341] width 0 height 8
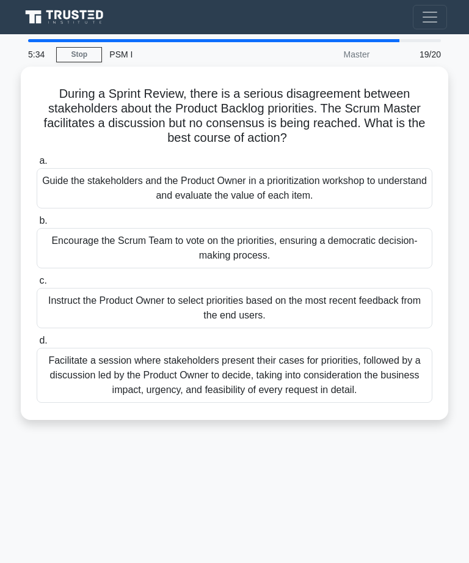
click at [314, 376] on div "Facilitate a session where stakeholders present their cases for priorities, fol…" at bounding box center [235, 375] width 396 height 55
click at [37, 345] on input "d. Facilitate a session where stakeholders present their cases for priorities, …" at bounding box center [37, 341] width 0 height 8
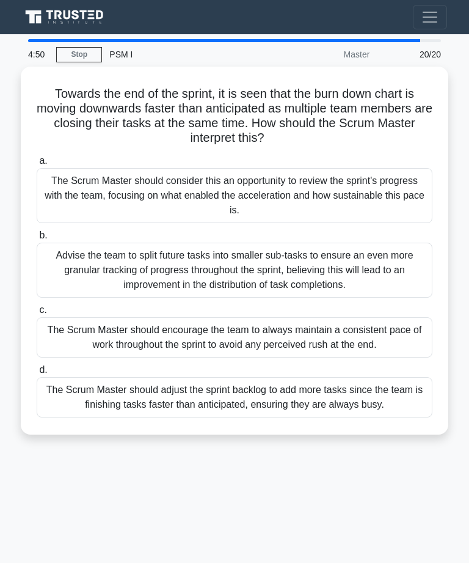
click at [302, 340] on div "The Scrum Master should encourage the team to always maintain a consistent pace…" at bounding box center [235, 337] width 396 height 40
click at [37, 314] on input "c. The Scrum Master should encourage the team to always maintain a consistent p…" at bounding box center [37, 310] width 0 height 8
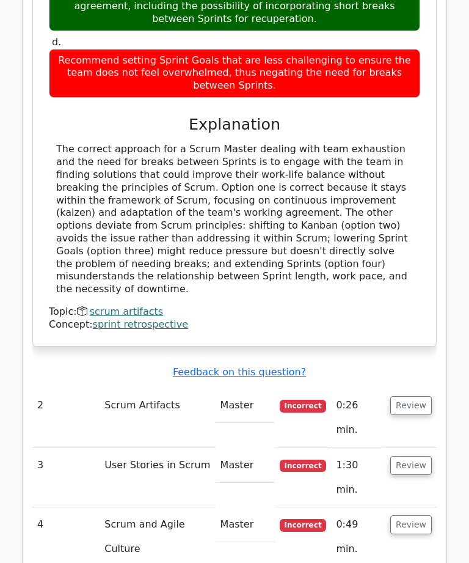
scroll to position [1592, 0]
click at [417, 396] on button "Review" at bounding box center [411, 405] width 42 height 19
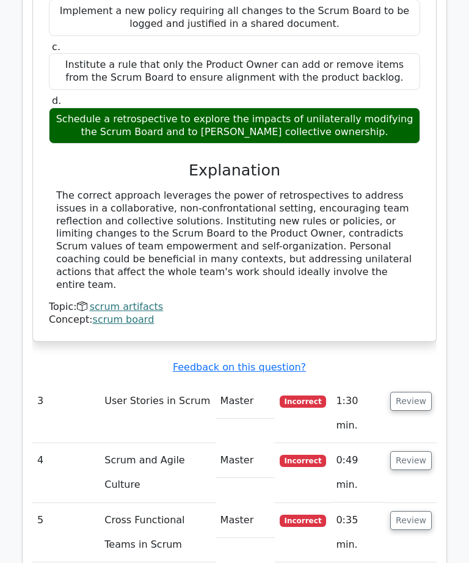
scroll to position [2190, 0]
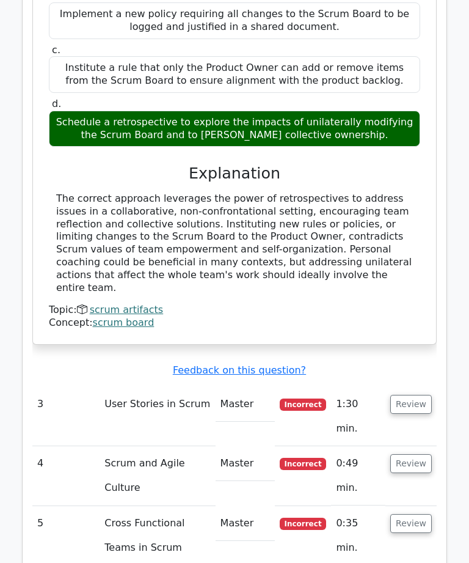
click at [419, 395] on button "Review" at bounding box center [411, 404] width 42 height 19
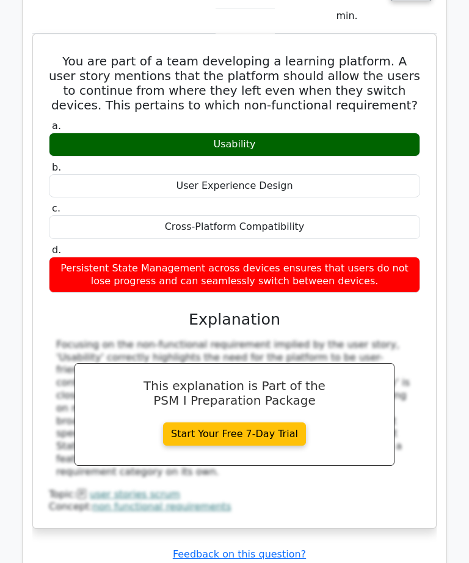
scroll to position [2621, 0]
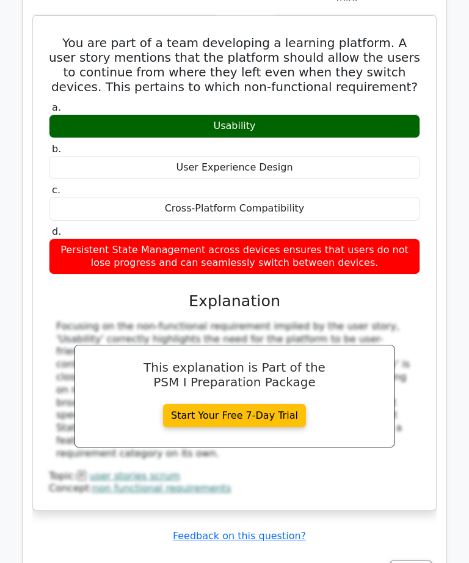
click at [420, 560] on button "Review" at bounding box center [411, 569] width 42 height 19
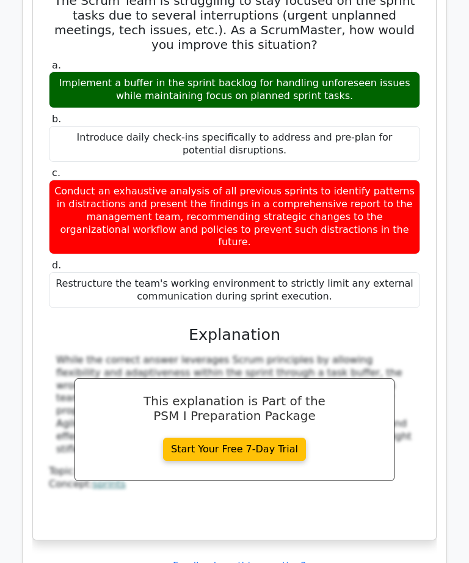
scroll to position [3260, 0]
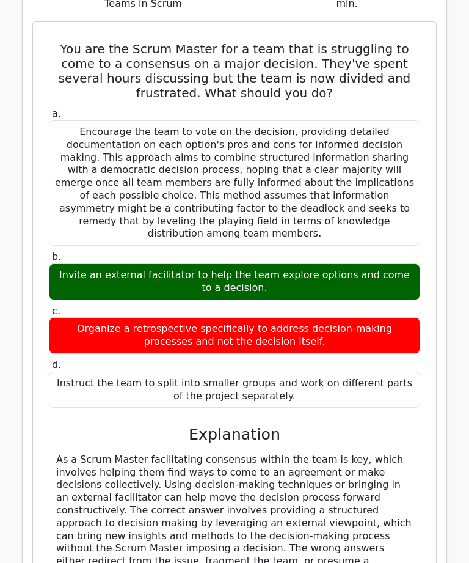
scroll to position [3881, 0]
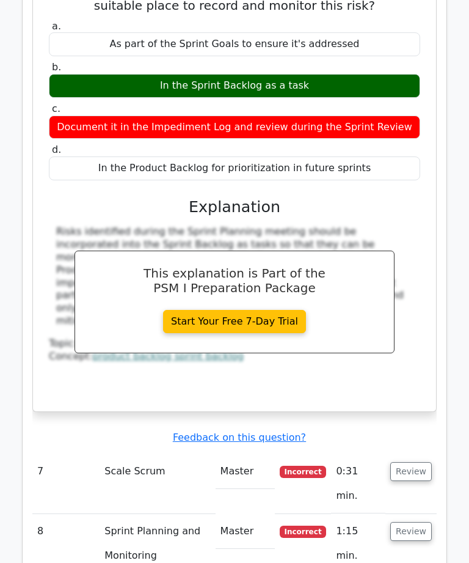
scroll to position [4648, 0]
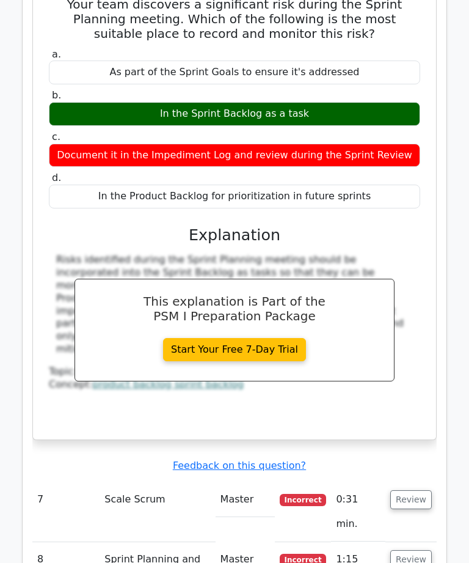
click at [426, 490] on button "Review" at bounding box center [411, 499] width 42 height 19
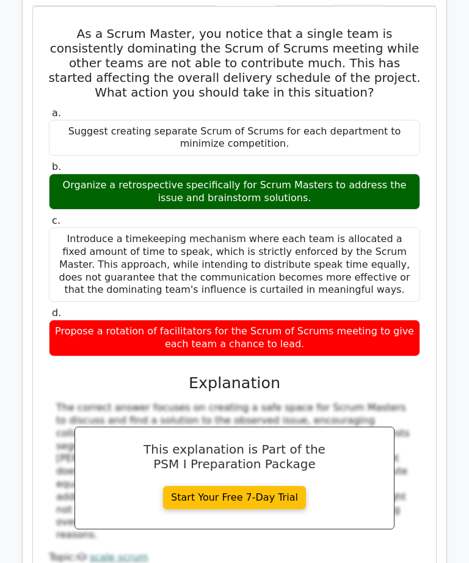
scroll to position [5184, 0]
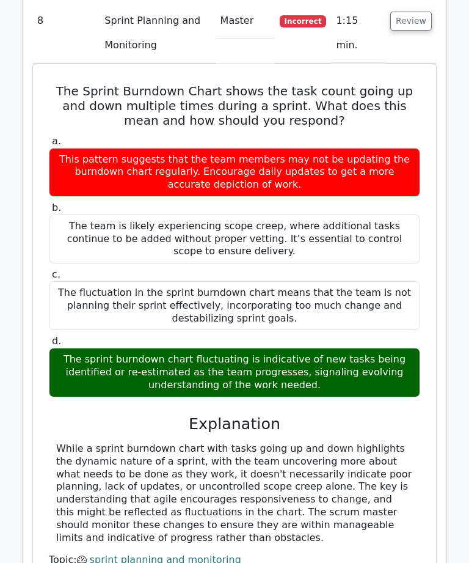
scroll to position [5814, 0]
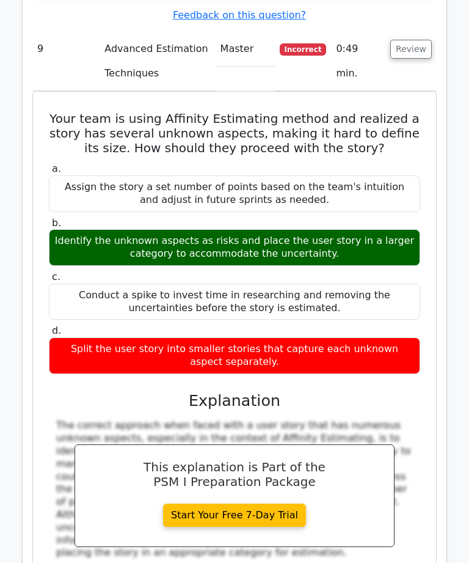
scroll to position [6418, 0]
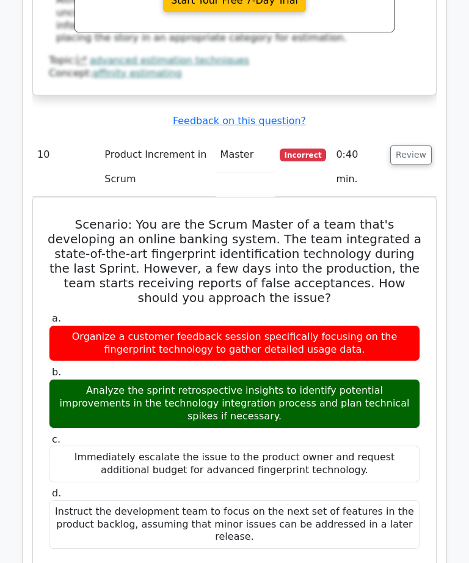
scroll to position [6933, 0]
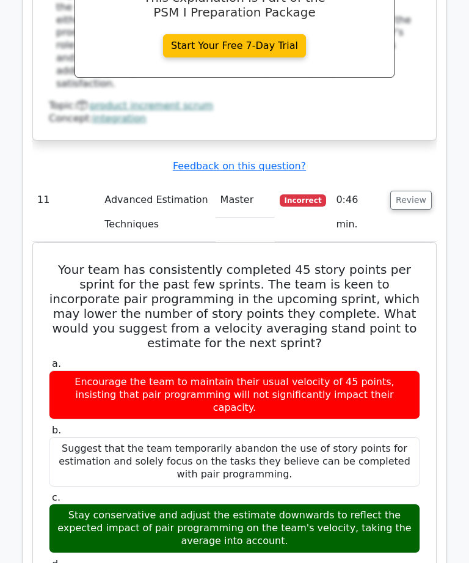
scroll to position [7577, 0]
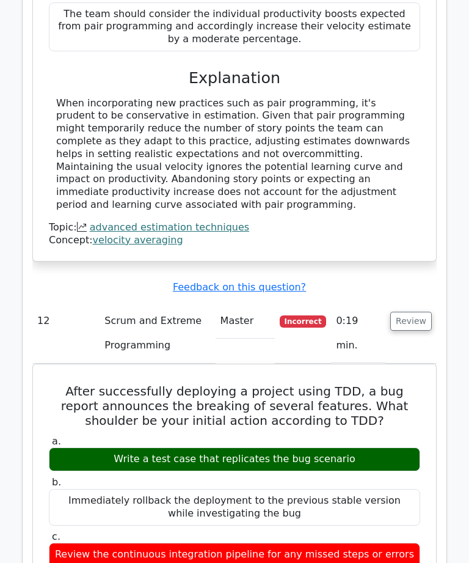
scroll to position [8166, 0]
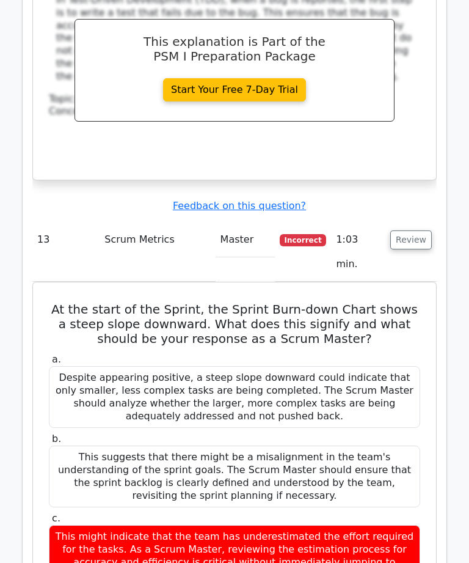
scroll to position [8890, 0]
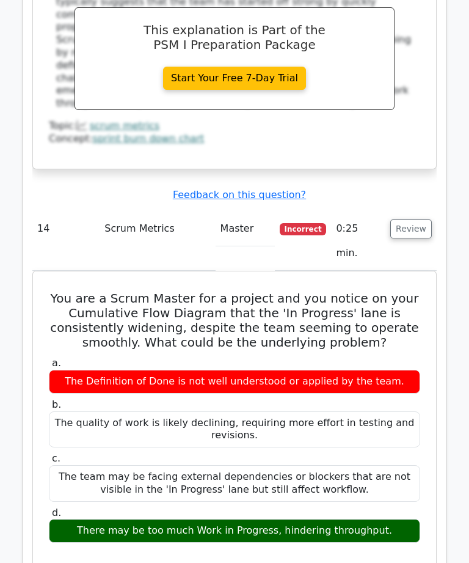
scroll to position [9589, 0]
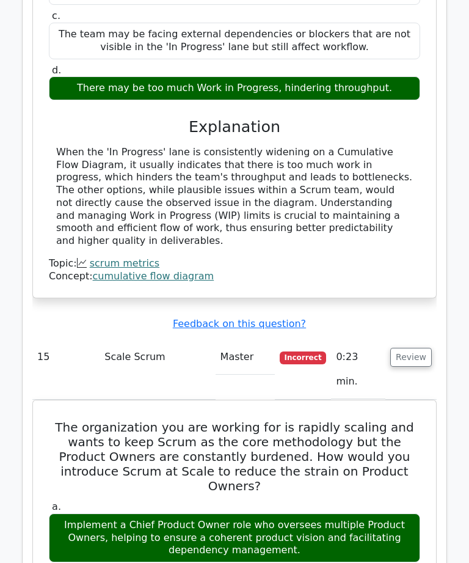
scroll to position [10038, 0]
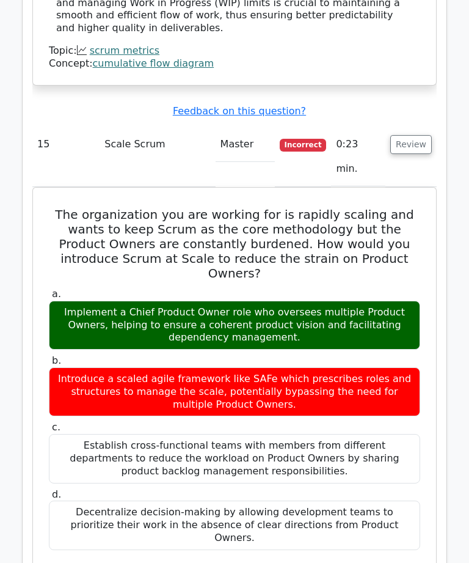
scroll to position [10251, 0]
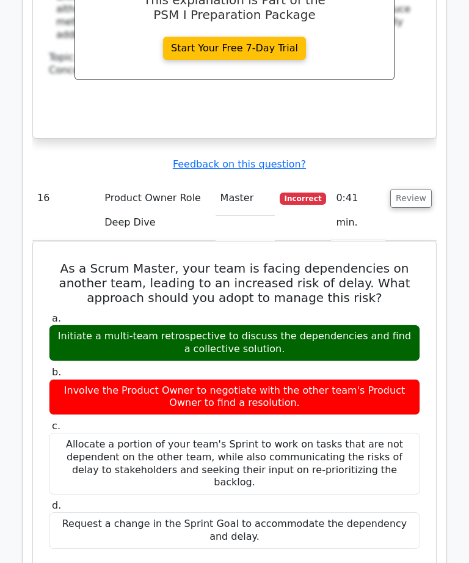
scroll to position [10894, 0]
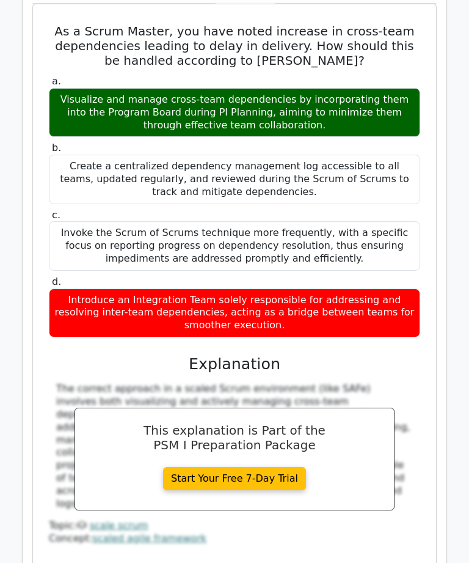
scroll to position [12421, 0]
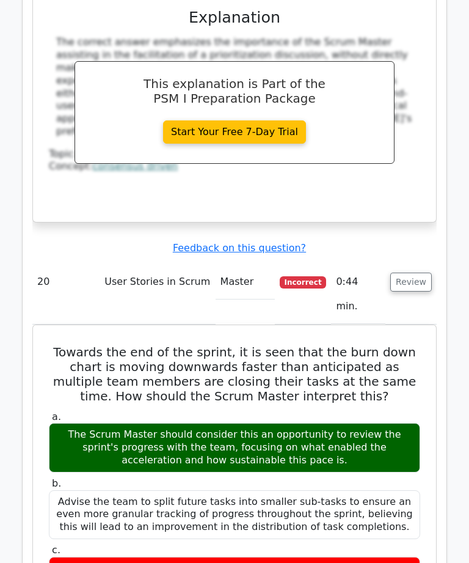
scroll to position [13474, 0]
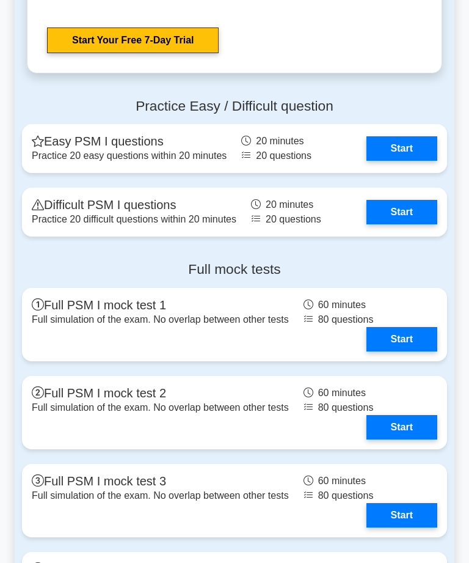
scroll to position [3471, 0]
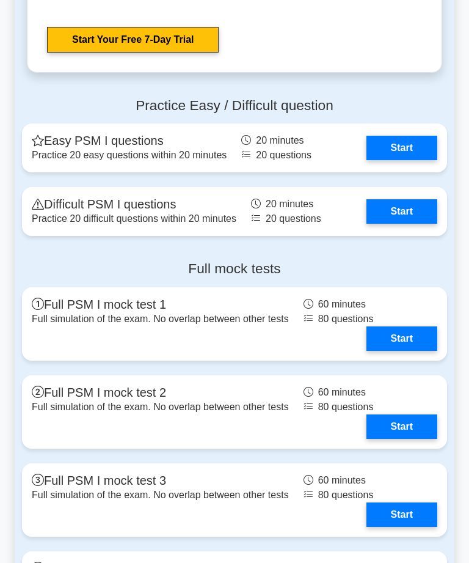
click at [396, 224] on link "Start" at bounding box center [401, 211] width 71 height 24
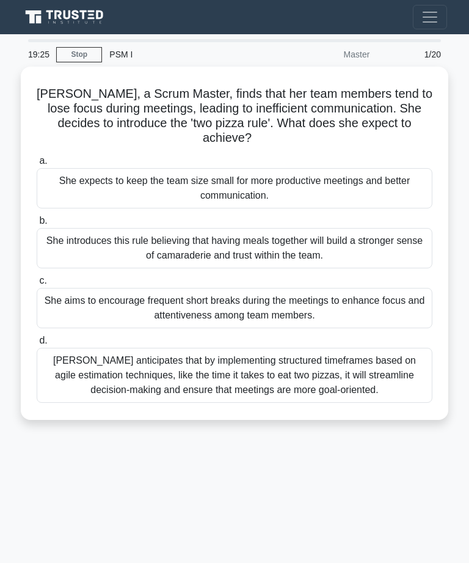
click at [352, 381] on div "[PERSON_NAME] anticipates that by implementing structured timeframes based on a…" at bounding box center [235, 375] width 396 height 55
click at [37, 345] on input "d. [PERSON_NAME] anticipates that by implementing structured timeframes based o…" at bounding box center [37, 341] width 0 height 8
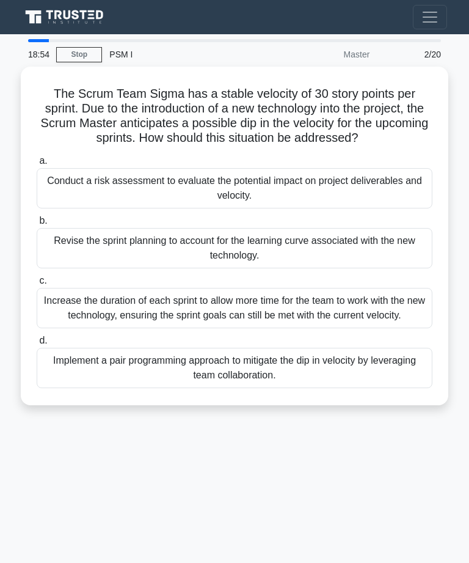
click at [298, 252] on div "Revise the sprint planning to account for the learning curve associated with th…" at bounding box center [235, 248] width 396 height 40
click at [37, 225] on input "b. Revise the sprint planning to account for the learning curve associated with…" at bounding box center [37, 221] width 0 height 8
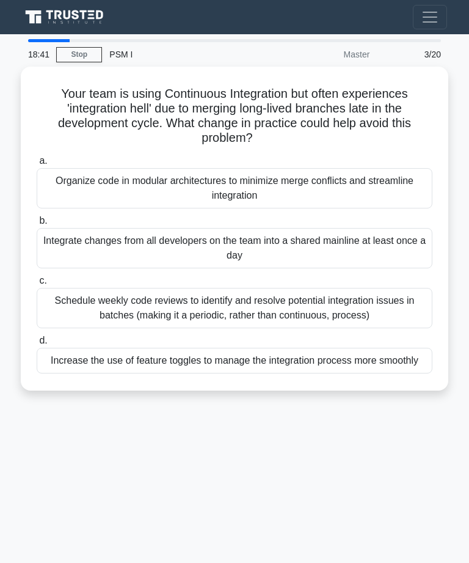
click at [304, 233] on div "Integrate changes from all developers on the team into a shared mainline at lea…" at bounding box center [235, 248] width 396 height 40
click at [37, 225] on input "b. Integrate changes from all developers on the team into a shared mainline at …" at bounding box center [37, 221] width 0 height 8
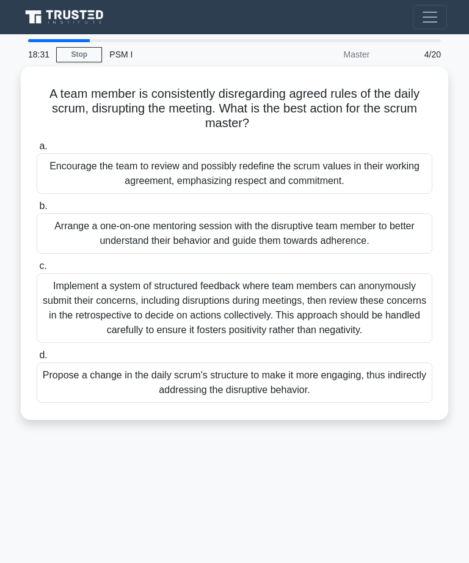
click at [338, 221] on div "Arrange a one-on-one mentoring session with the disruptive team member to bette…" at bounding box center [235, 233] width 396 height 40
click at [37, 210] on input "b. Arrange a one-on-one mentoring session with the disruptive team member to be…" at bounding box center [37, 206] width 0 height 8
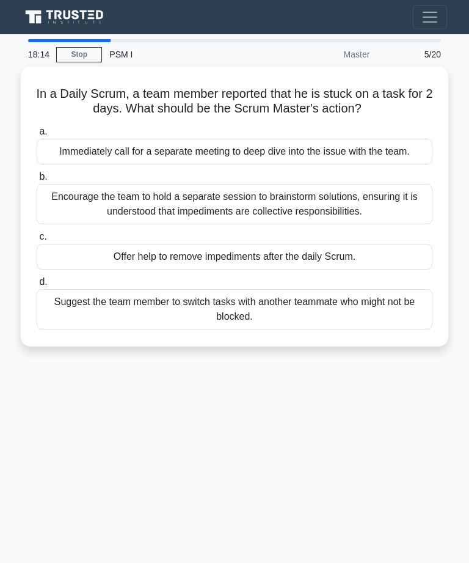
click at [374, 269] on div "Offer help to remove impediments after the daily Scrum." at bounding box center [235, 257] width 396 height 26
click at [37, 241] on input "c. Offer help to remove impediments after the daily Scrum." at bounding box center [37, 237] width 0 height 8
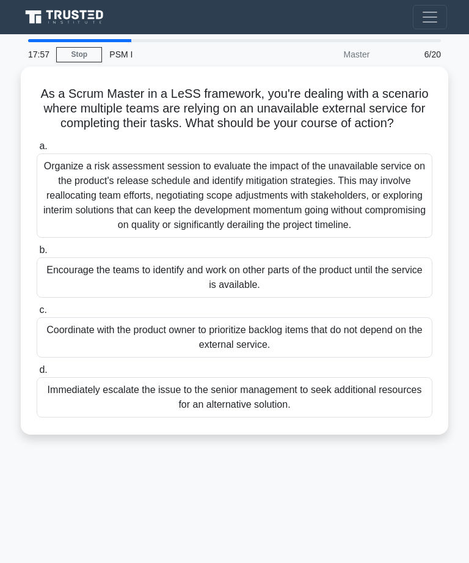
click at [344, 297] on div "Encourage the teams to identify and work on other parts of the product until th…" at bounding box center [235, 277] width 396 height 40
click at [37, 254] on input "b. Encourage the teams to identify and work on other parts of the product until…" at bounding box center [37, 250] width 0 height 8
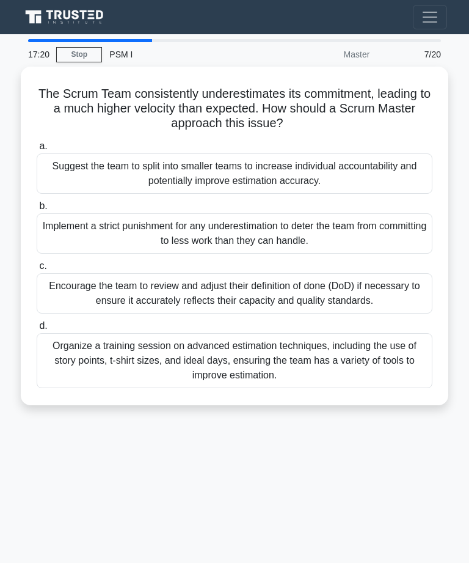
click at [327, 156] on div "Suggest the team to split into smaller teams to increase individual accountabil…" at bounding box center [235, 173] width 396 height 40
click at [37, 150] on input "a. Suggest the team to split into smaller teams to increase individual accounta…" at bounding box center [37, 146] width 0 height 8
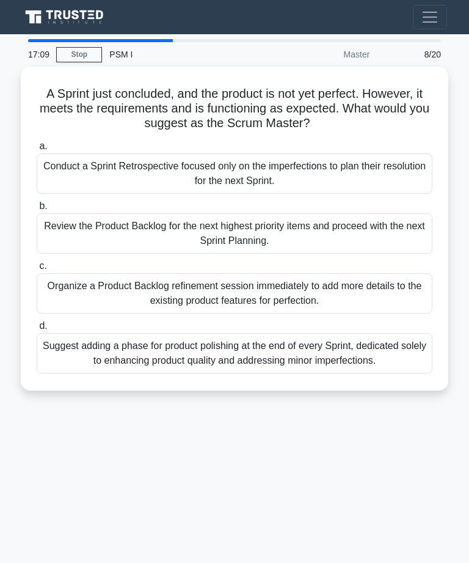
click at [364, 228] on div "Review the Product Backlog for the next highest priority items and proceed with…" at bounding box center [235, 233] width 396 height 40
click at [37, 210] on input "b. Review the Product Backlog for the next highest priority items and proceed w…" at bounding box center [37, 206] width 0 height 8
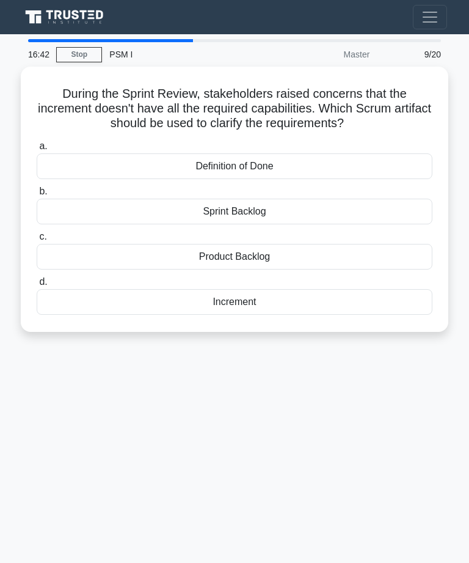
click at [266, 155] on div "Definition of Done" at bounding box center [235, 166] width 396 height 26
click at [37, 150] on input "a. Definition of Done" at bounding box center [37, 146] width 0 height 8
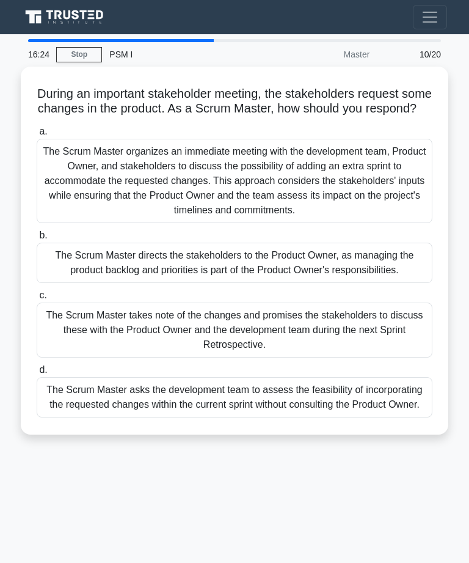
click at [334, 347] on div "The Scrum Master takes note of the changes and promises the stakeholders to dis…" at bounding box center [235, 329] width 396 height 55
click at [37, 299] on input "c. The Scrum Master takes note of the changes and promises the stakeholders to …" at bounding box center [37, 295] width 0 height 8
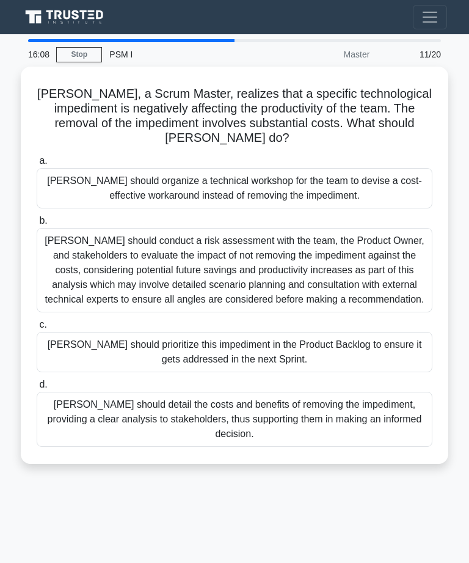
click at [354, 260] on div "[PERSON_NAME] should conduct a risk assessment with the team, the Product Owner…" at bounding box center [235, 270] width 396 height 84
click at [37, 225] on input "b. Mike should conduct a risk assessment with the team, the Product Owner, and …" at bounding box center [37, 221] width 0 height 8
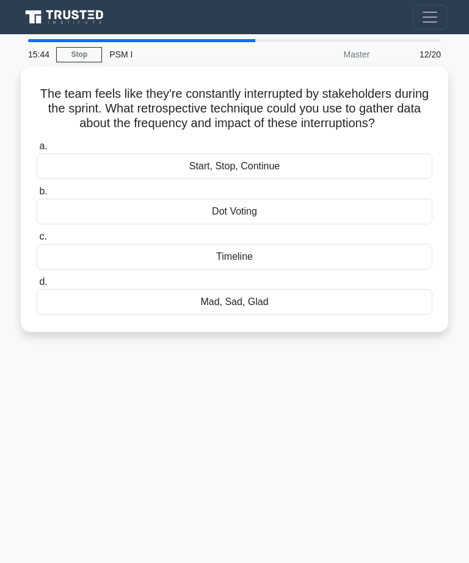
click at [286, 177] on div "Start, Stop, Continue" at bounding box center [235, 166] width 396 height 26
click at [37, 150] on input "a. Start, Stop, Continue" at bounding box center [37, 146] width 0 height 8
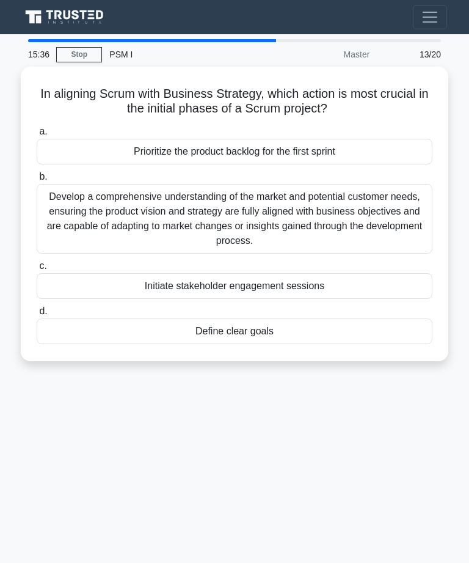
click at [338, 169] on label "b. Develop a comprehensive understanding of the market and potential customer n…" at bounding box center [235, 211] width 396 height 84
click at [37, 173] on input "b. Develop a comprehensive understanding of the market and potential customer n…" at bounding box center [37, 177] width 0 height 8
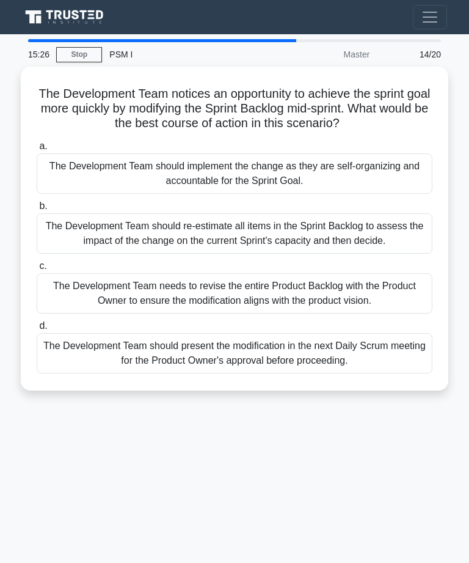
click at [324, 247] on div "The Development Team should re-estimate all items in the Sprint Backlog to asse…" at bounding box center [235, 233] width 396 height 40
click at [37, 210] on input "b. The Development Team should re-estimate all items in the Sprint Backlog to a…" at bounding box center [37, 206] width 0 height 8
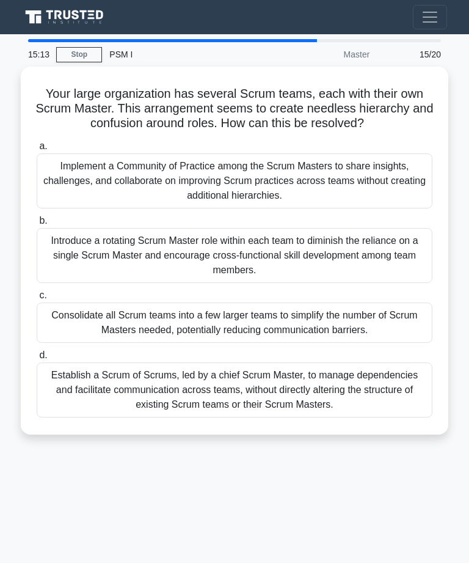
click at [326, 253] on div "Introduce a rotating Scrum Master role within each team to diminish the relianc…" at bounding box center [235, 255] width 396 height 55
click at [37, 225] on input "b. Introduce a rotating Scrum Master role within each team to diminish the reli…" at bounding box center [37, 221] width 0 height 8
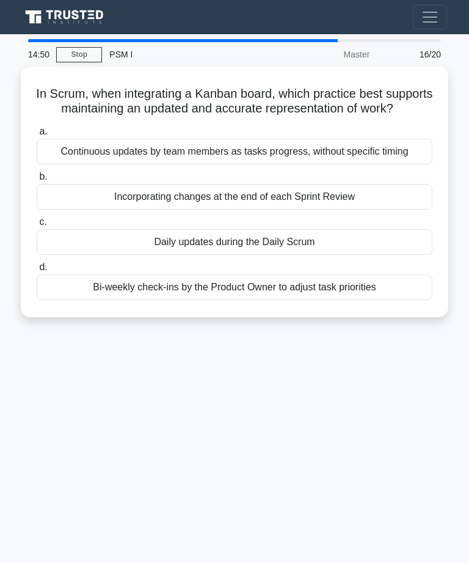
click at [293, 255] on div "Daily updates during the Daily Scrum" at bounding box center [235, 242] width 396 height 26
click at [37, 226] on input "c. Daily updates during the Daily Scrum" at bounding box center [37, 222] width 0 height 8
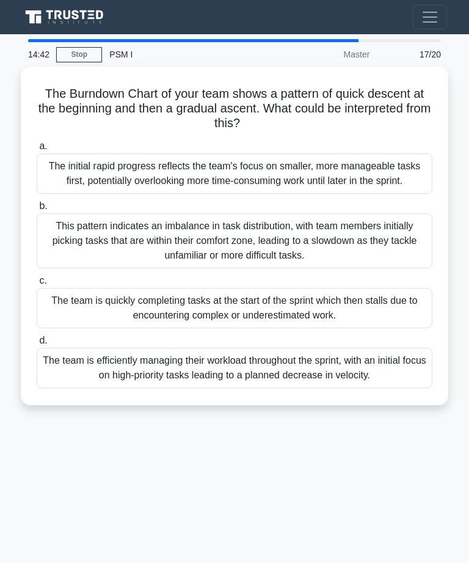
click at [264, 264] on div "This pattern indicates an imbalance in task distribution, with team members ini…" at bounding box center [235, 240] width 396 height 55
click at [37, 210] on input "b. This pattern indicates an imbalance in task distribution, with team members …" at bounding box center [37, 206] width 0 height 8
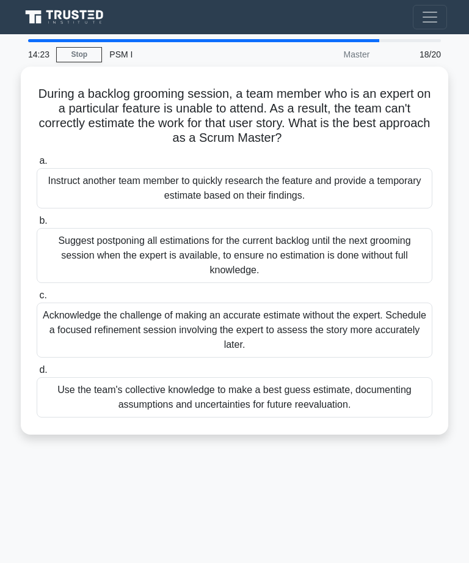
click at [349, 310] on div "Acknowledge the challenge of making an accurate estimate without the expert. Sc…" at bounding box center [235, 329] width 396 height 55
click at [37, 299] on input "c. Acknowledge the challenge of making an accurate estimate without the expert.…" at bounding box center [37, 295] width 0 height 8
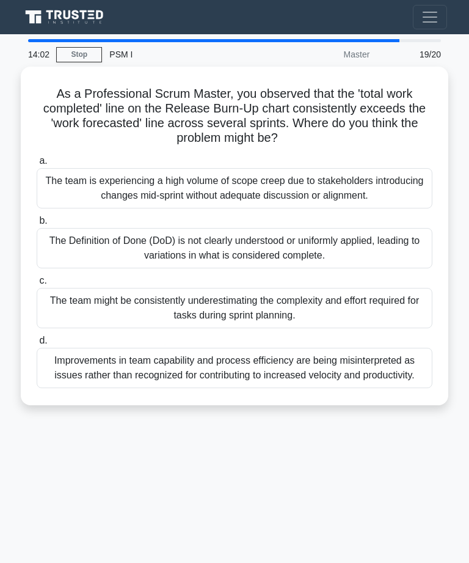
click at [339, 241] on div "The Definition of Done (DoD) is not clearly understood or uniformly applied, le…" at bounding box center [235, 248] width 396 height 40
click at [37, 225] on input "b. The Definition of Done (DoD) is not clearly understood or uniformly applied,…" at bounding box center [37, 221] width 0 height 8
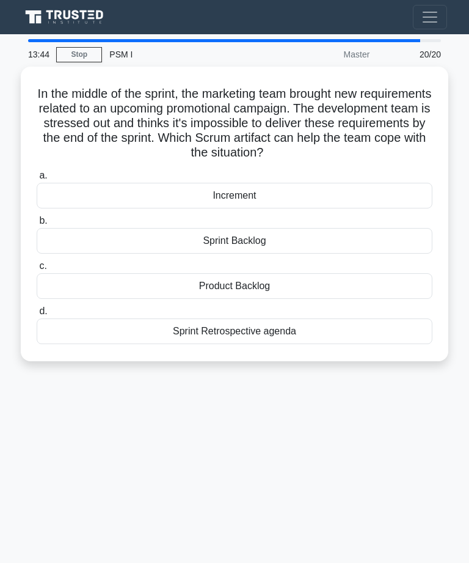
click at [304, 324] on div "Sprint Retrospective agenda" at bounding box center [235, 331] width 396 height 26
click at [37, 315] on input "d. Sprint Retrospective agenda" at bounding box center [37, 311] width 0 height 8
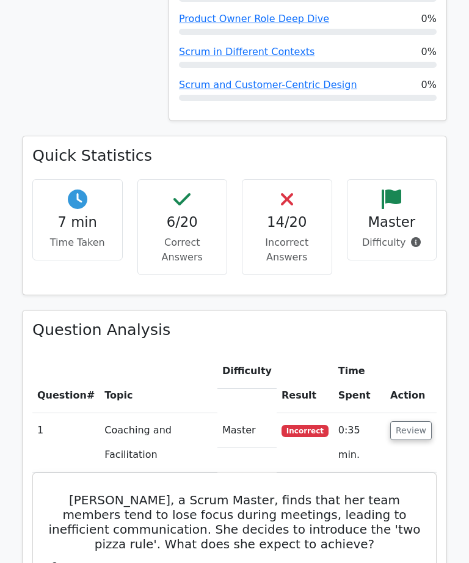
scroll to position [958, 0]
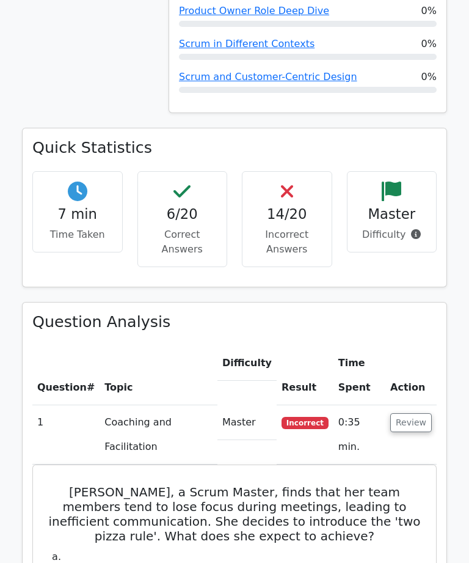
click at [416, 405] on td "Review" at bounding box center [410, 434] width 51 height 59
click at [415, 413] on button "Review" at bounding box center [411, 422] width 42 height 19
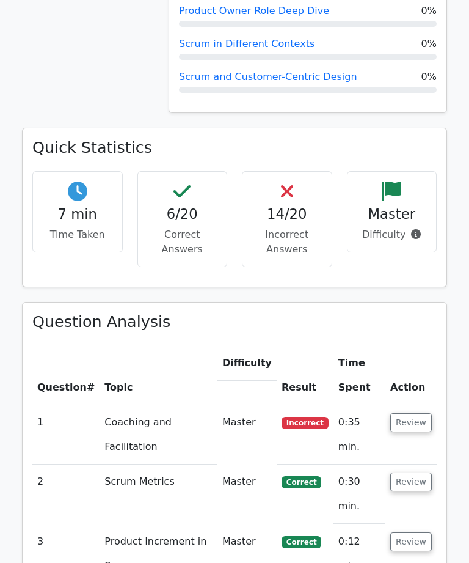
click at [415, 413] on button "Review" at bounding box center [411, 422] width 42 height 19
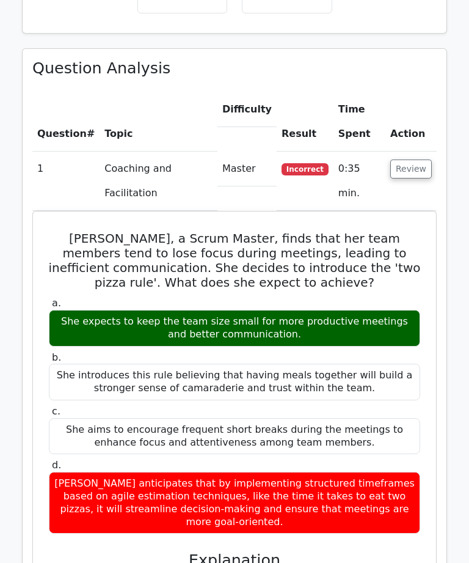
scroll to position [1209, 0]
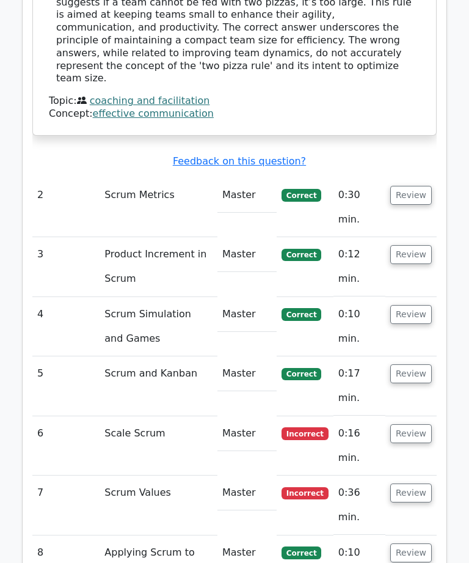
click at [416, 186] on button "Review" at bounding box center [411, 195] width 42 height 19
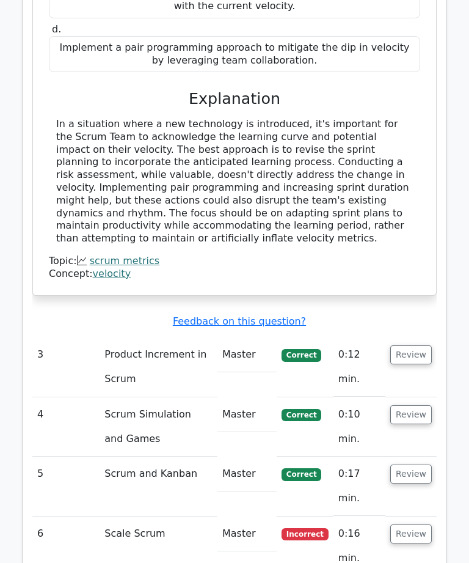
scroll to position [2297, 0]
click at [421, 345] on button "Review" at bounding box center [411, 354] width 42 height 19
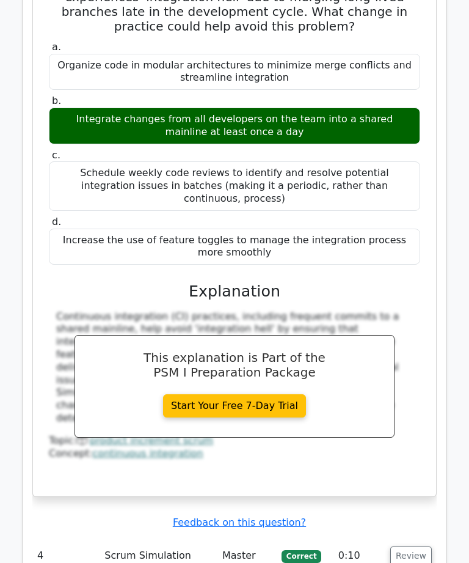
scroll to position [2739, 0]
click at [417, 546] on button "Review" at bounding box center [411, 555] width 42 height 19
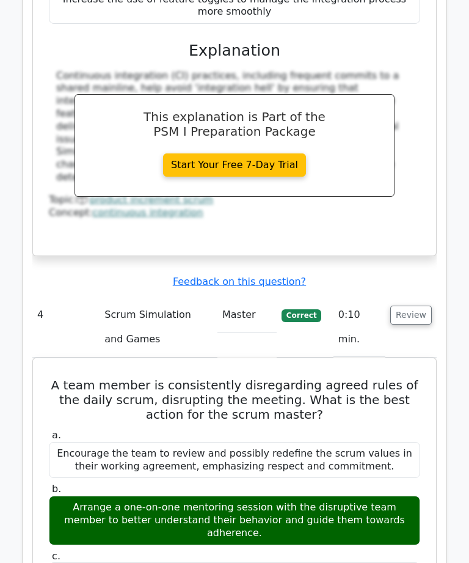
scroll to position [2980, 0]
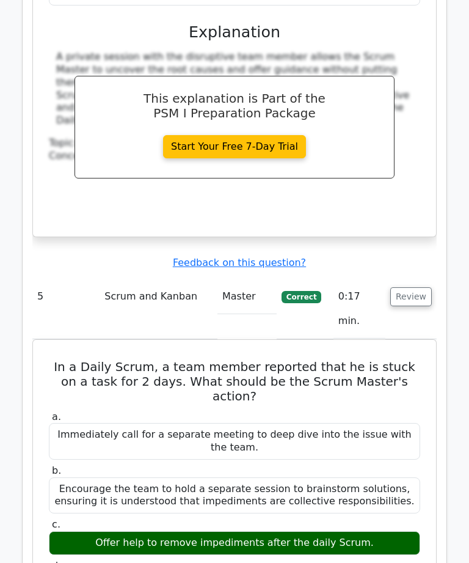
scroll to position [3666, 0]
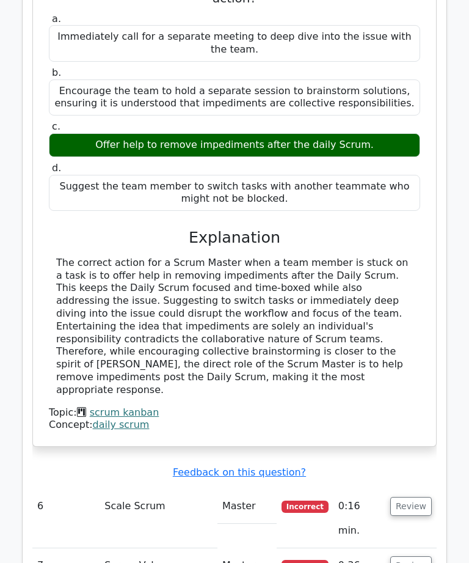
click at [417, 497] on button "Review" at bounding box center [411, 506] width 42 height 19
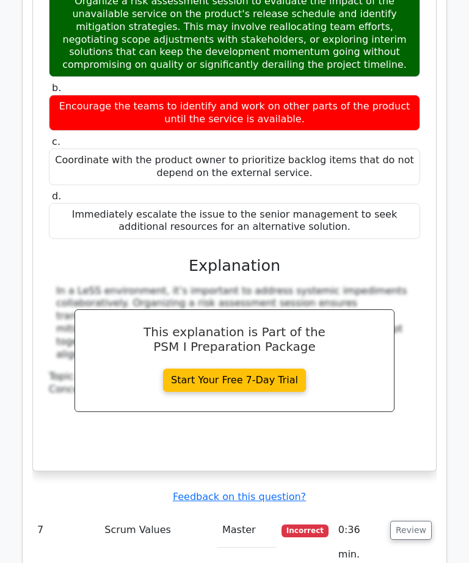
scroll to position [4722, 0]
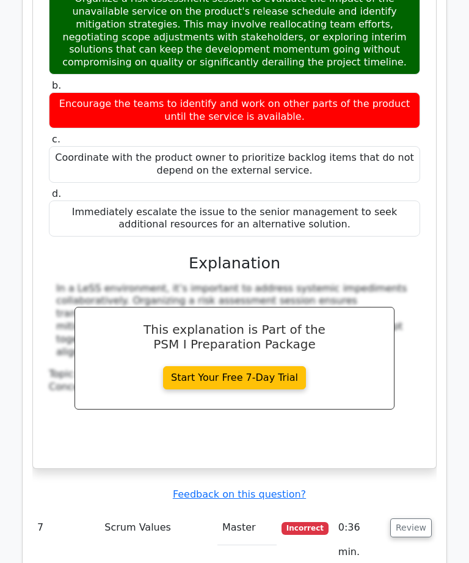
click at [414, 518] on button "Review" at bounding box center [411, 527] width 42 height 19
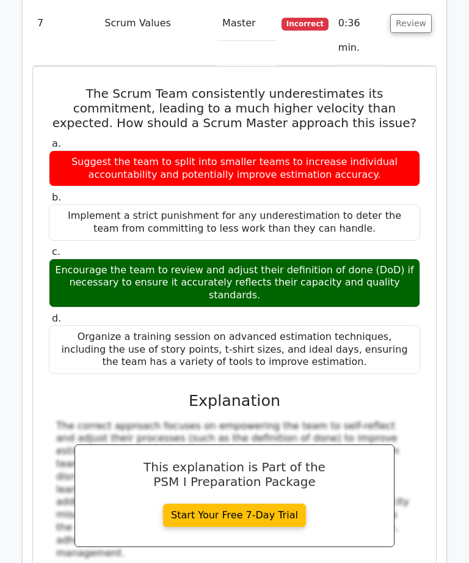
scroll to position [5226, 0]
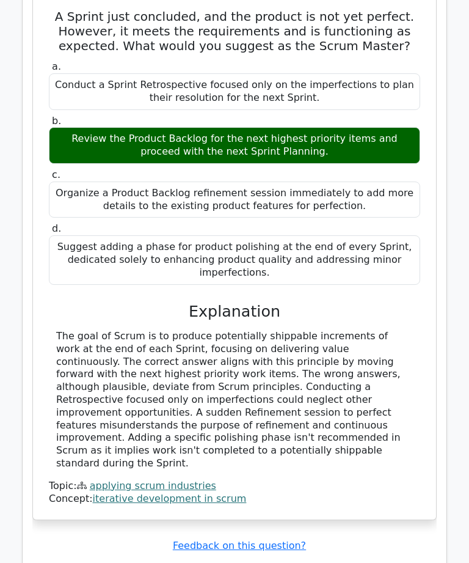
scroll to position [5949, 0]
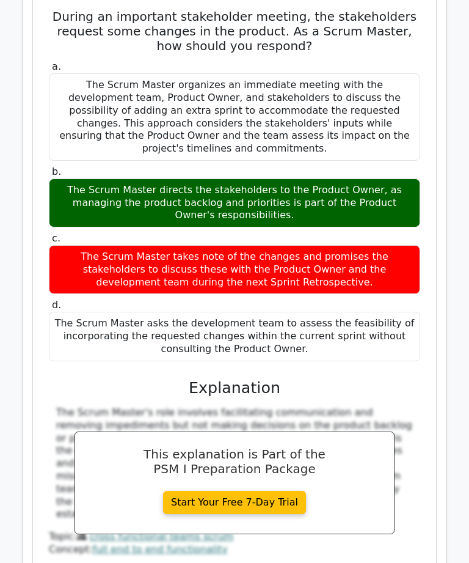
scroll to position [7219, 0]
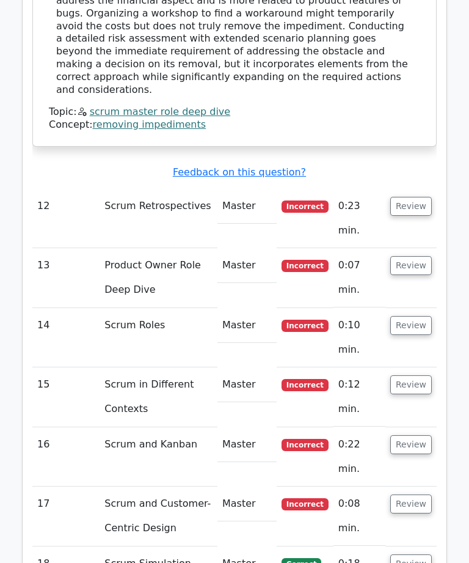
scroll to position [8396, 0]
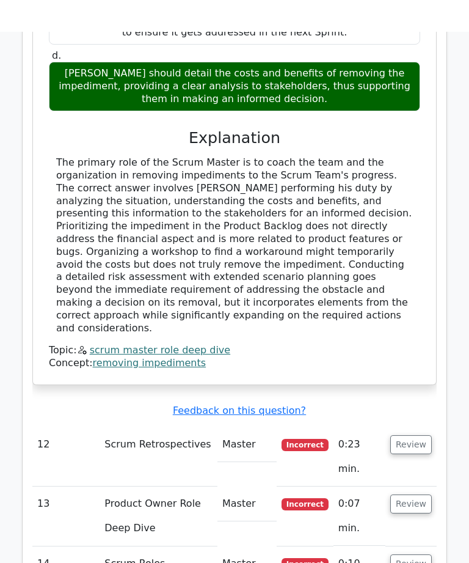
scroll to position [8172, 0]
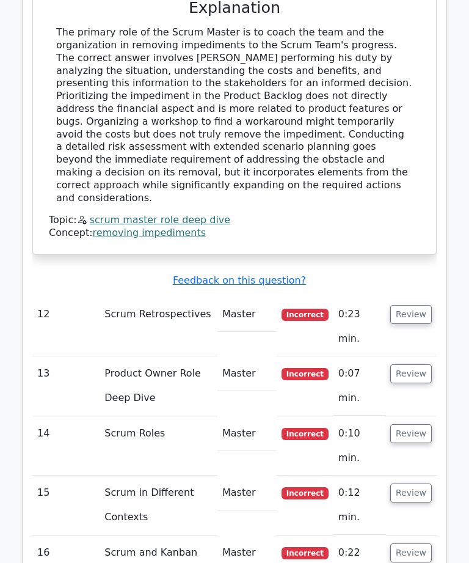
scroll to position [8302, 0]
click at [412, 543] on button "Review" at bounding box center [411, 552] width 42 height 19
click at [414, 483] on button "Review" at bounding box center [411, 492] width 42 height 19
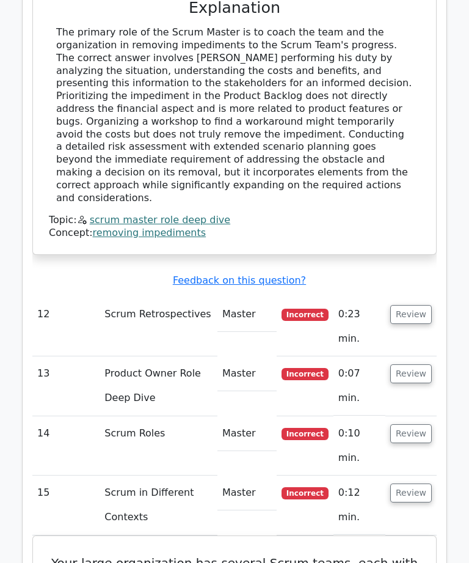
click at [418, 424] on button "Review" at bounding box center [411, 433] width 42 height 19
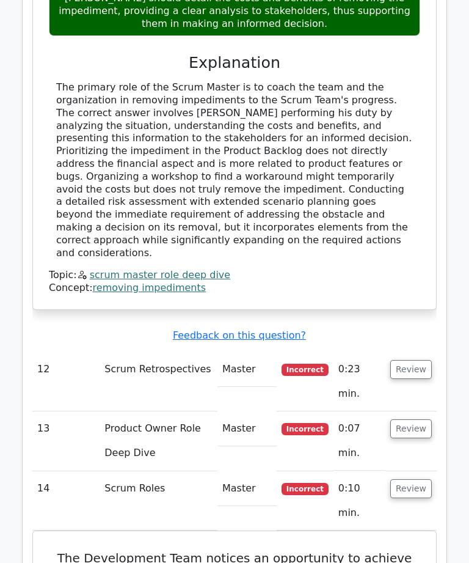
scroll to position [8244, 0]
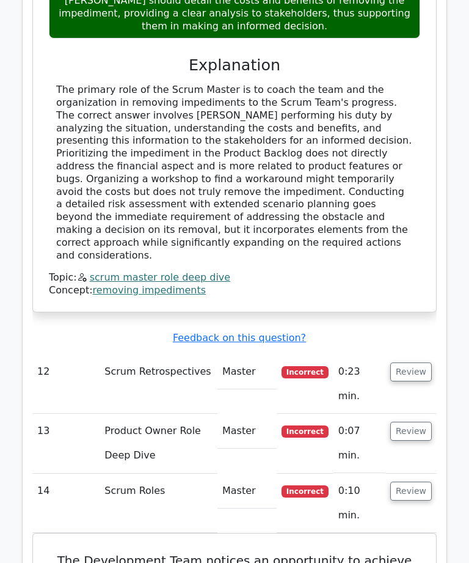
click at [417, 421] on button "Review" at bounding box center [411, 430] width 42 height 19
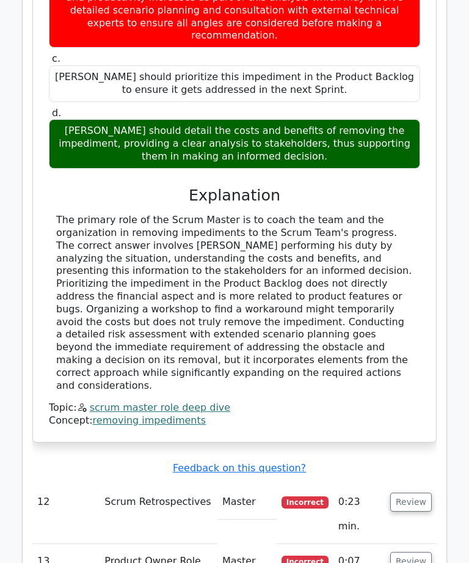
click at [410, 493] on button "Review" at bounding box center [411, 502] width 42 height 19
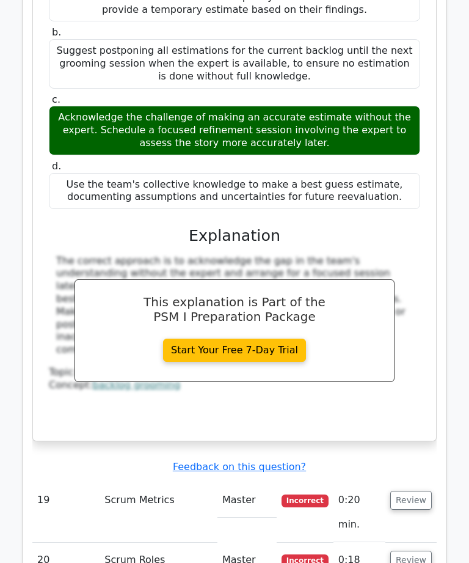
scroll to position [12042, 0]
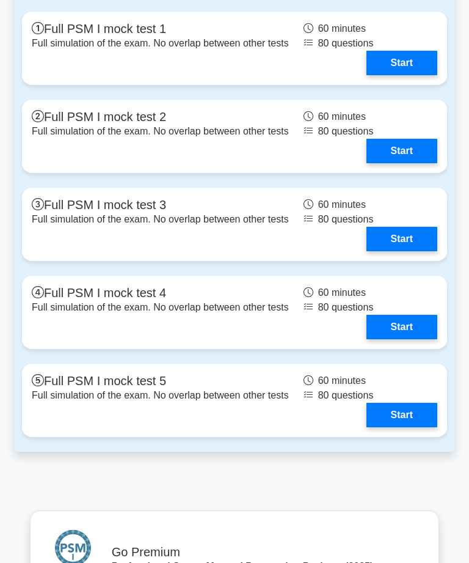
scroll to position [3909, 0]
